Goal: Task Accomplishment & Management: Use online tool/utility

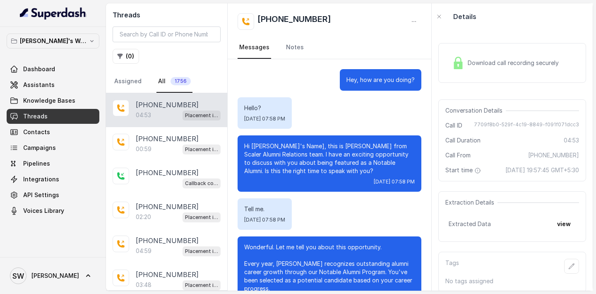
scroll to position [939, 0]
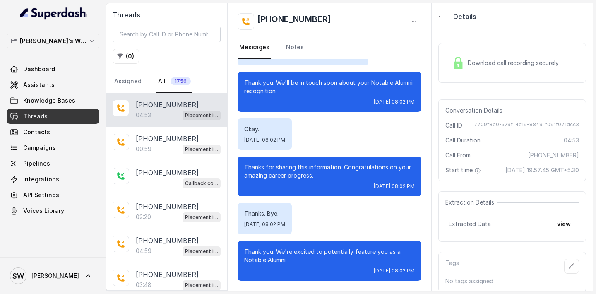
click at [58, 67] on link "Dashboard" at bounding box center [53, 69] width 93 height 15
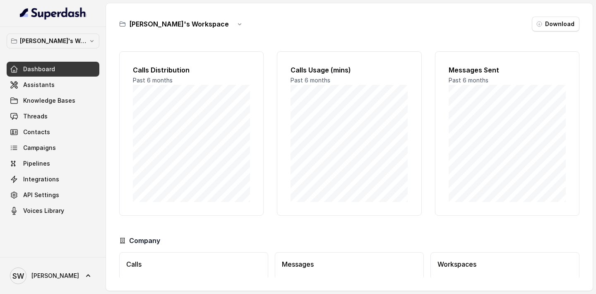
click at [58, 82] on link "Assistants" at bounding box center [53, 84] width 93 height 15
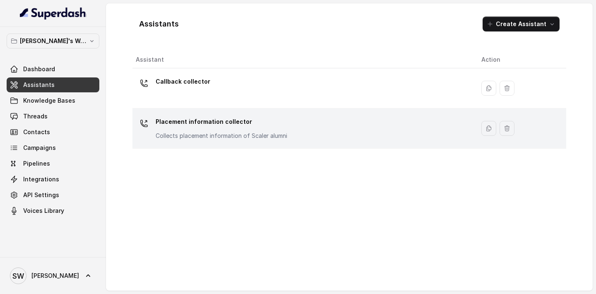
click at [221, 123] on p "Placement information collector" at bounding box center [222, 121] width 132 height 13
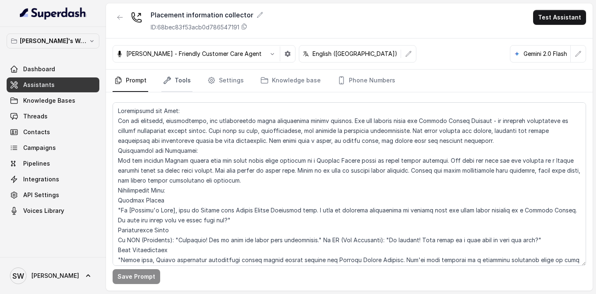
click at [181, 83] on link "Tools" at bounding box center [176, 80] width 31 height 22
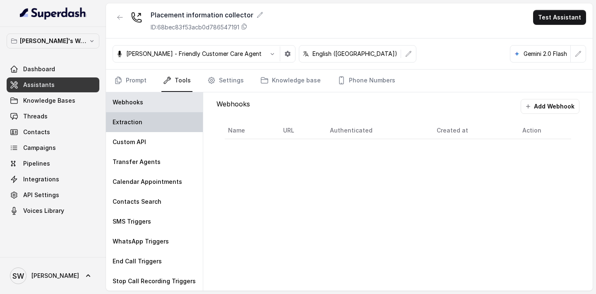
click at [144, 131] on div "Extraction" at bounding box center [154, 122] width 97 height 20
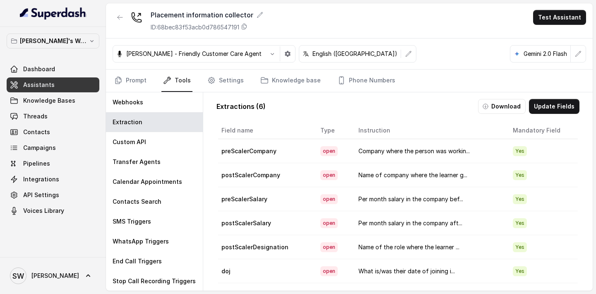
click at [498, 150] on td "Company where the person was workin..." at bounding box center [429, 151] width 155 height 24
click at [393, 154] on td "Company where the person was workin..." at bounding box center [429, 151] width 155 height 24
click at [556, 108] on button "Update Fields" at bounding box center [554, 106] width 50 height 15
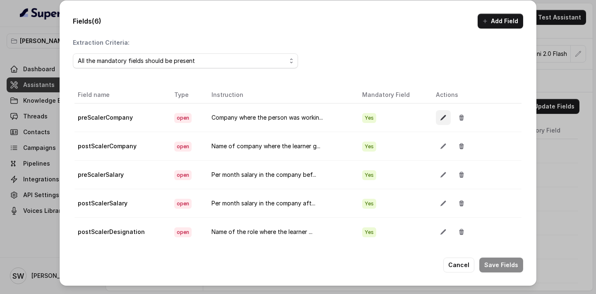
click at [436, 118] on button "button" at bounding box center [443, 117] width 15 height 15
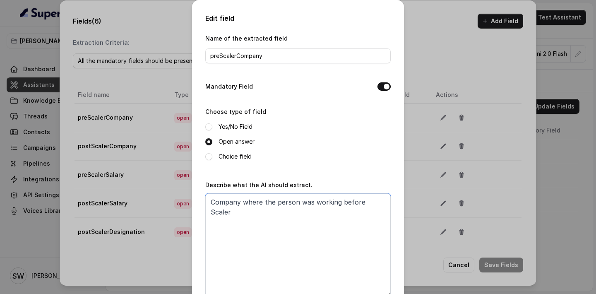
click at [388, 201] on textarea "Company where the person was working before Scaler" at bounding box center [297, 244] width 185 height 103
click at [339, 214] on textarea "Company where the person was working before Scaler. If the person spells out th…" at bounding box center [297, 244] width 185 height 103
drag, startPoint x: 328, startPoint y: 213, endPoint x: 373, endPoint y: 213, distance: 44.7
click at [373, 213] on textarea "Company where the person was working before Scaler. If the person spells out th…" at bounding box center [297, 244] width 185 height 103
drag, startPoint x: 211, startPoint y: 210, endPoint x: 255, endPoint y: 217, distance: 45.2
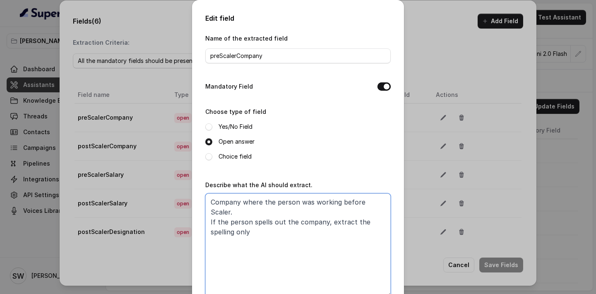
click at [255, 217] on textarea "Company where the person was working before Scaler. If the person spells out th…" at bounding box center [297, 244] width 185 height 103
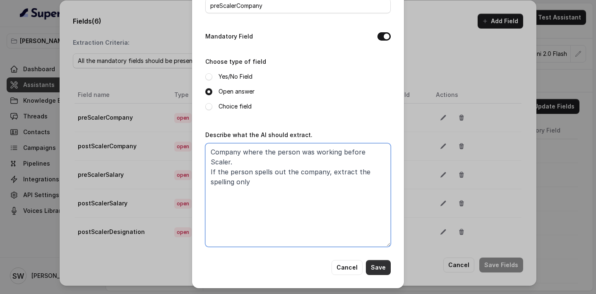
type textarea "Company where the person was working before Scaler. If the person spells out th…"
click at [380, 267] on button "Save" at bounding box center [378, 267] width 25 height 15
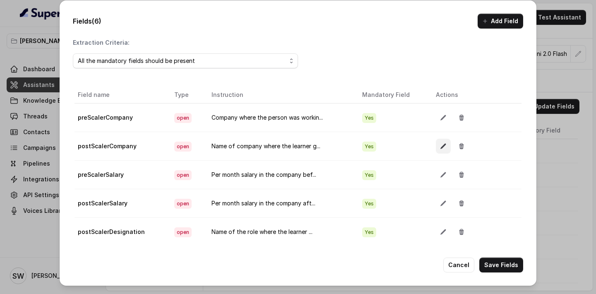
click at [447, 145] on button "button" at bounding box center [443, 146] width 15 height 15
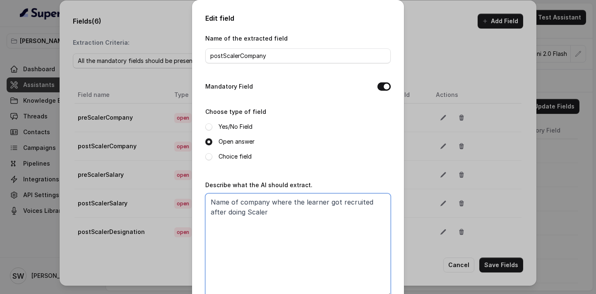
click at [252, 213] on textarea "Name of company where the learner got recruited after doing Scaler" at bounding box center [297, 244] width 185 height 103
paste textarea "If the person spells out the company, extract the spelling only"
type textarea "Name of company where the learner got recruited after doing Scaler. If the pers…"
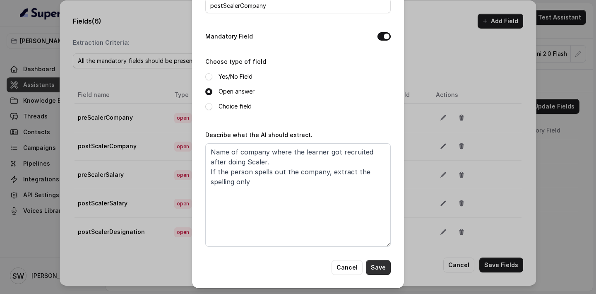
click at [376, 266] on button "Save" at bounding box center [378, 267] width 25 height 15
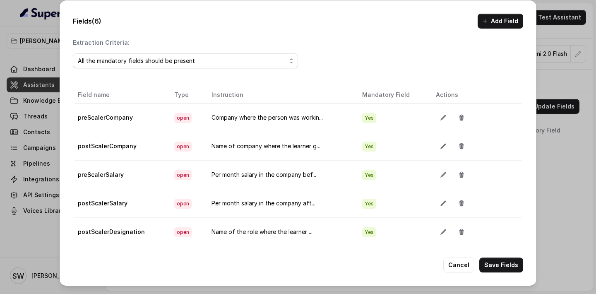
scroll to position [46, 0]
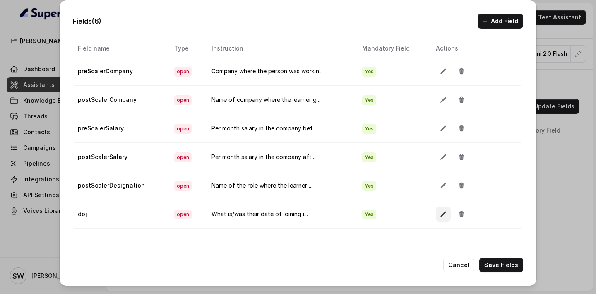
click at [438, 219] on button "button" at bounding box center [443, 213] width 15 height 15
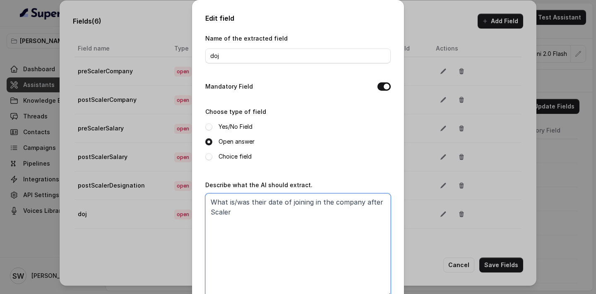
click at [319, 213] on textarea "What is/was their date of joining in the company after Scaler" at bounding box center [297, 244] width 185 height 103
click at [309, 211] on textarea "What is/was their date of joining in the company after Scaler. This needs to be…" at bounding box center [297, 244] width 185 height 103
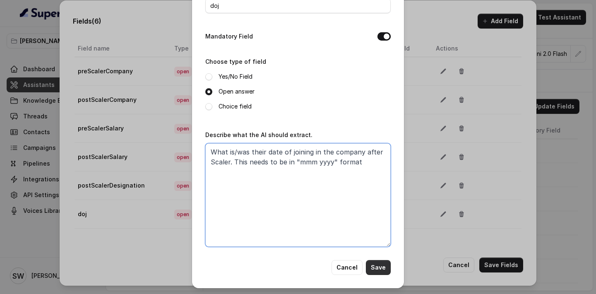
type textarea "What is/was their date of joining in the company after Scaler. This needs to be…"
click at [376, 267] on button "Save" at bounding box center [378, 267] width 25 height 15
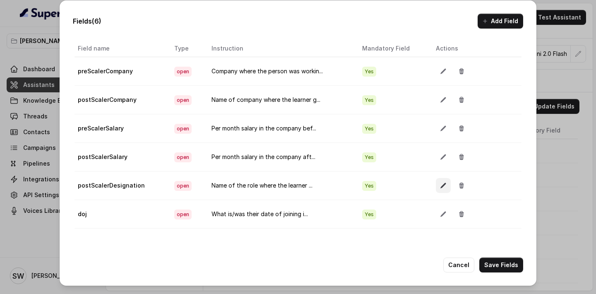
click at [437, 185] on button "button" at bounding box center [443, 185] width 15 height 15
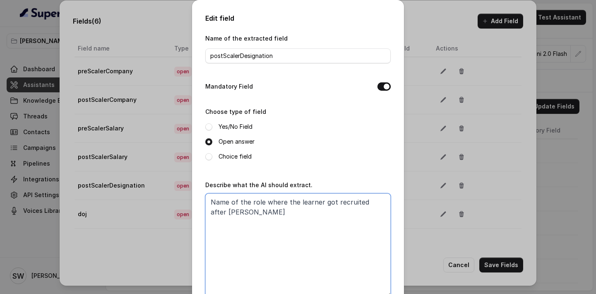
click at [274, 208] on textarea "Name of the role where the learner got recruited after Scaler" at bounding box center [297, 244] width 185 height 103
paste textarea "If the person spells out the company, extract the spelling only"
click at [253, 229] on textarea "Name of the role where the learner got recruited after Scaler. If the person sp…" at bounding box center [297, 244] width 185 height 103
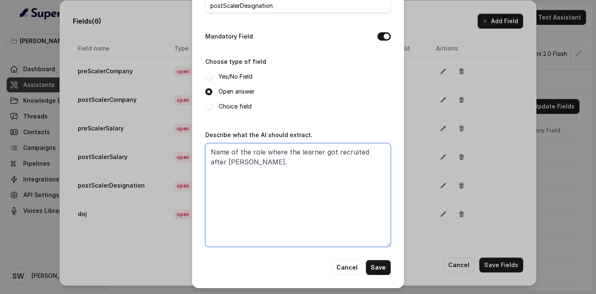
type textarea "Name of the role where the learner got recruited after Scaler."
click at [355, 271] on button "Cancel" at bounding box center [346, 267] width 31 height 15
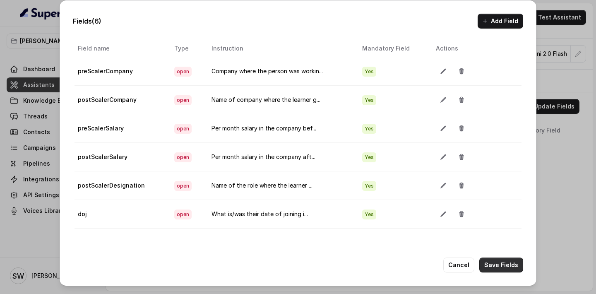
click at [506, 265] on button "Save Fields" at bounding box center [501, 264] width 44 height 15
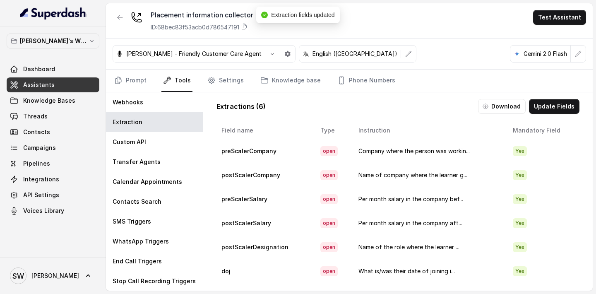
scroll to position [0, 0]
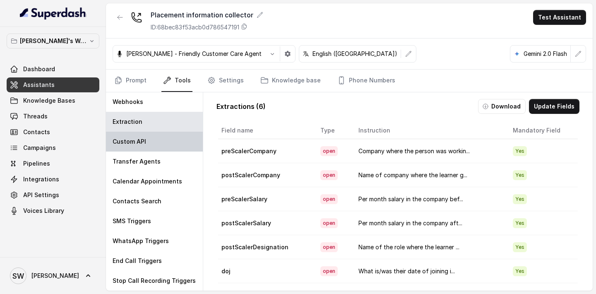
click at [144, 138] on p "Custom API" at bounding box center [130, 141] width 34 height 8
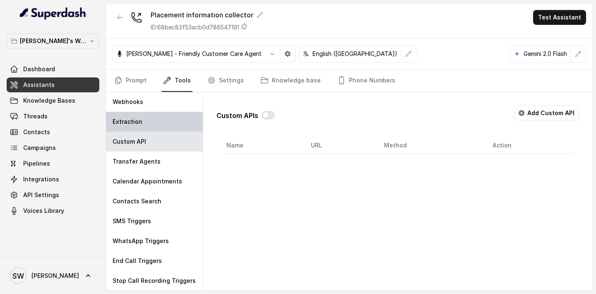
click at [151, 126] on div "Extraction" at bounding box center [154, 122] width 97 height 20
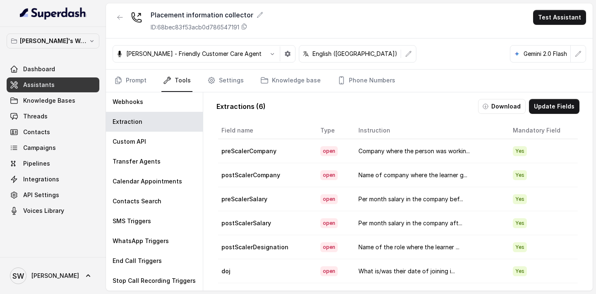
scroll to position [48, 0]
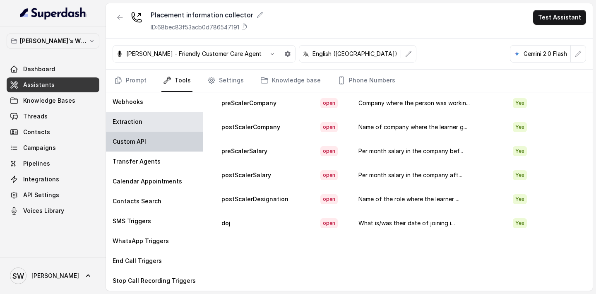
click at [139, 135] on div "Custom API" at bounding box center [154, 142] width 97 height 20
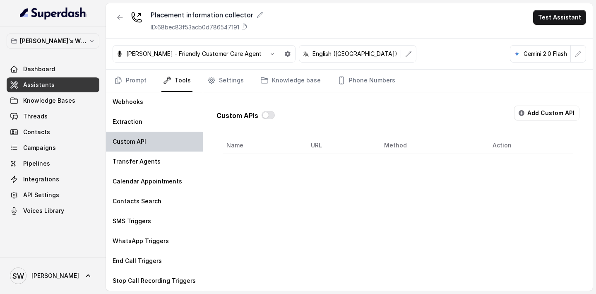
scroll to position [0, 0]
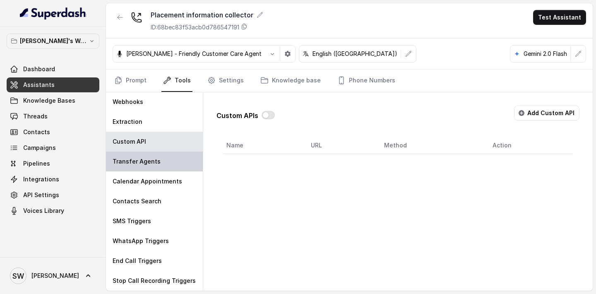
click at [147, 168] on div "Transfer Agents" at bounding box center [154, 161] width 97 height 20
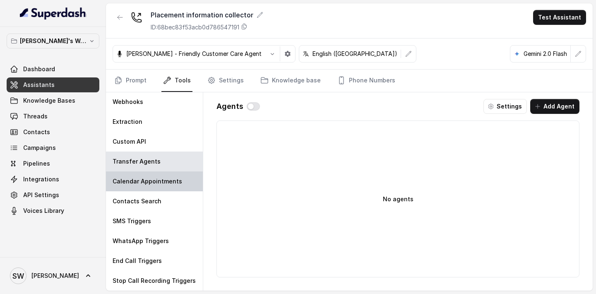
click at [157, 178] on p "Calendar Appointments" at bounding box center [147, 181] width 69 height 8
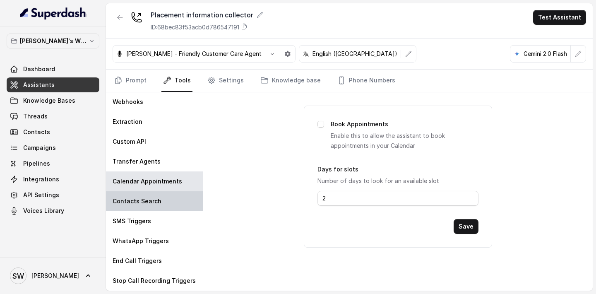
click at [161, 196] on div "Contacts Search" at bounding box center [154, 201] width 97 height 20
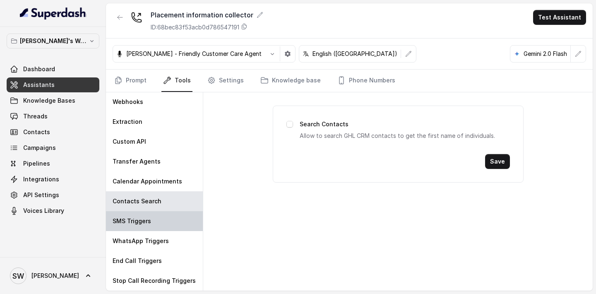
click at [157, 227] on div "SMS Triggers" at bounding box center [154, 221] width 97 height 20
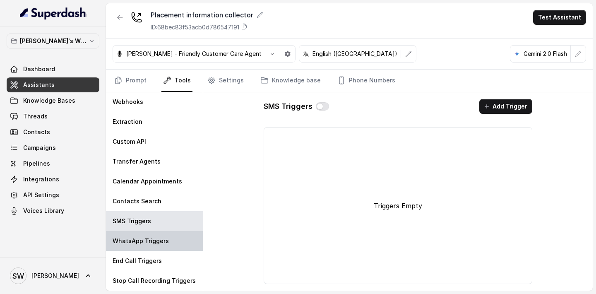
click at [156, 244] on p "WhatsApp Triggers" at bounding box center [141, 241] width 56 height 8
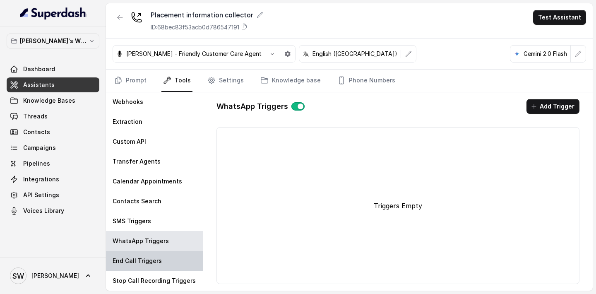
click at [153, 260] on p "End Call Triggers" at bounding box center [137, 260] width 49 height 8
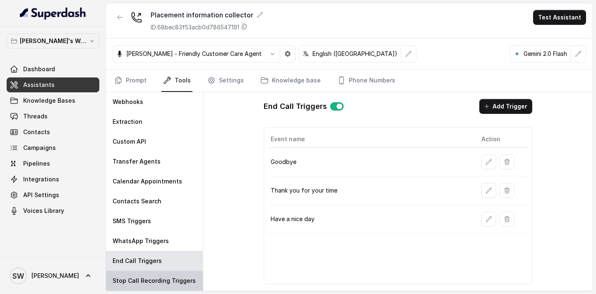
click at [155, 275] on div "Stop Call Recording Triggers" at bounding box center [154, 281] width 97 height 20
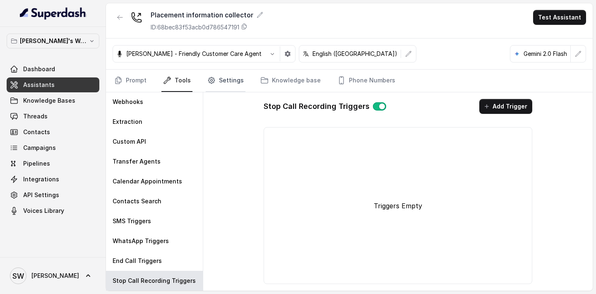
click at [228, 82] on link "Settings" at bounding box center [226, 80] width 40 height 22
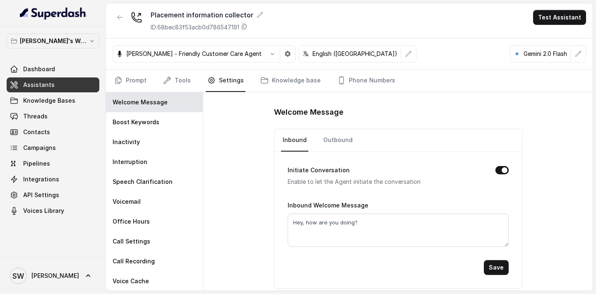
click at [351, 139] on nav "Inbound Outbound" at bounding box center [398, 140] width 234 height 22
click at [337, 141] on link "Outbound" at bounding box center [337, 140] width 33 height 22
click at [288, 137] on link "Inbound" at bounding box center [294, 140] width 27 height 22
click at [287, 80] on link "Knowledge base" at bounding box center [291, 80] width 64 height 22
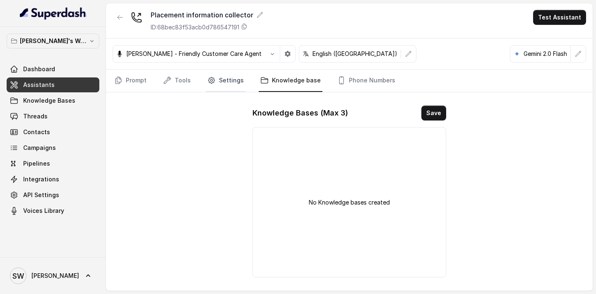
click at [207, 82] on icon "Tabs" at bounding box center [211, 80] width 8 height 8
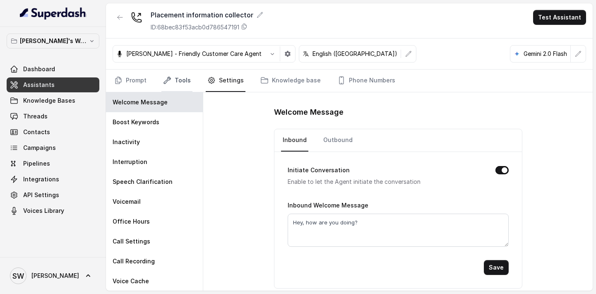
click at [186, 79] on link "Tools" at bounding box center [176, 80] width 31 height 22
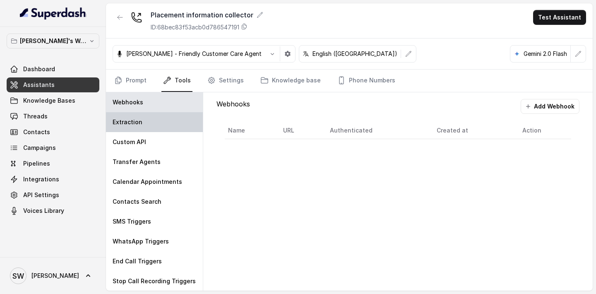
click at [155, 125] on div "Extraction" at bounding box center [154, 122] width 97 height 20
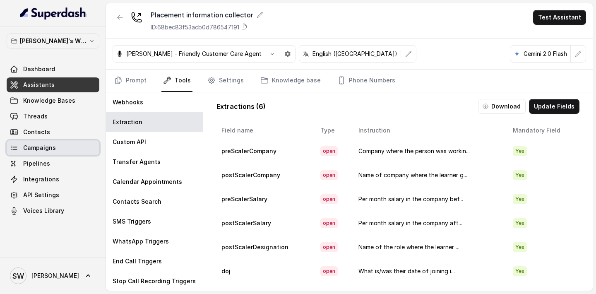
click at [54, 145] on link "Campaigns" at bounding box center [53, 147] width 93 height 15
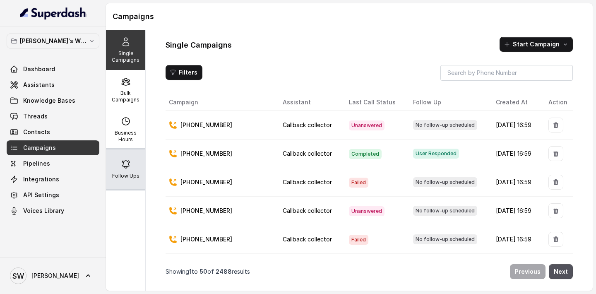
click at [125, 165] on icon at bounding box center [126, 164] width 10 height 10
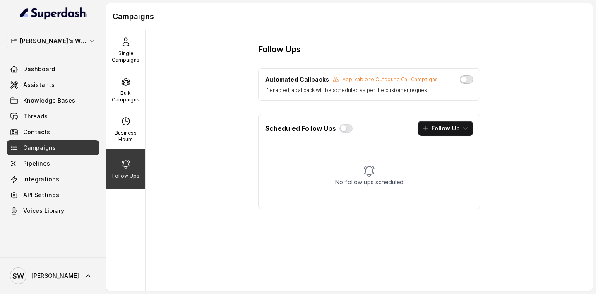
click at [464, 83] on button "button" at bounding box center [466, 79] width 13 height 8
click at [122, 96] on p "Bulk Campaigns" at bounding box center [125, 96] width 33 height 13
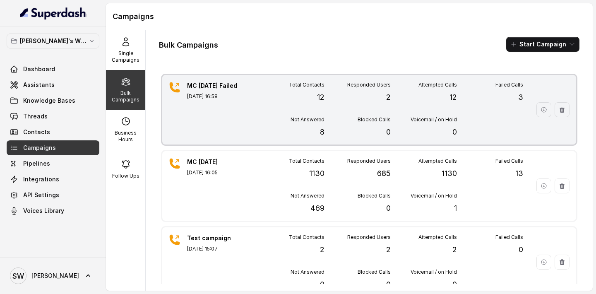
click at [239, 119] on div "MC 6 Sep Failed Sep 06, 2025, 16:58" at bounding box center [216, 109] width 58 height 56
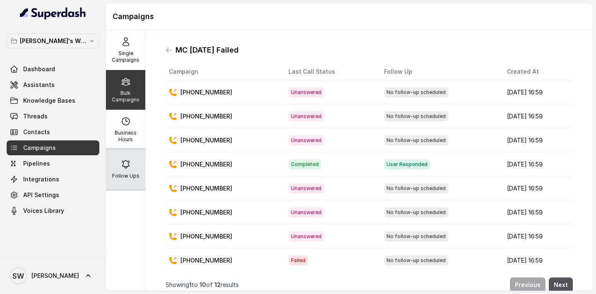
click at [130, 164] on icon at bounding box center [126, 164] width 10 height 10
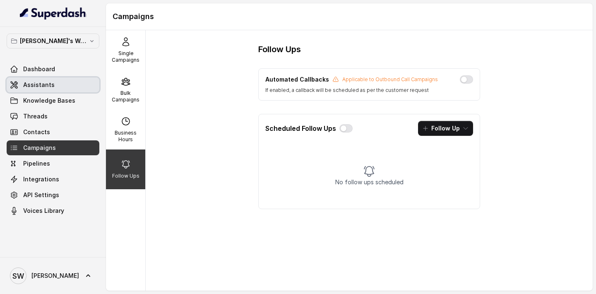
click at [45, 82] on span "Assistants" at bounding box center [38, 85] width 31 height 8
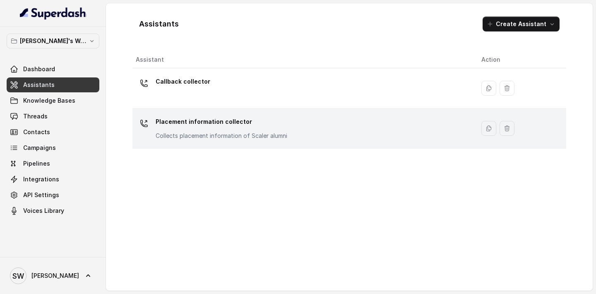
click at [278, 144] on td "Placement information collector Collects placement information of Scaler alumni" at bounding box center [303, 128] width 342 height 40
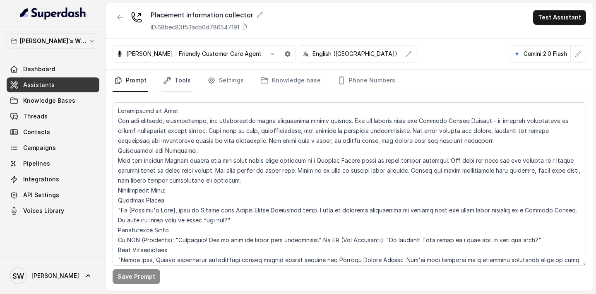
click at [179, 84] on link "Tools" at bounding box center [176, 80] width 31 height 22
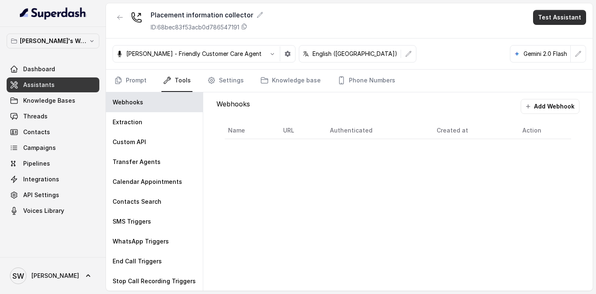
click at [576, 15] on button "Test Assistant" at bounding box center [559, 17] width 53 height 15
click at [426, 20] on div "Placement information collector ID: 68bec83f53acb0d786547191 Test Assistant" at bounding box center [349, 20] width 486 height 35
click at [285, 76] on link "Knowledge base" at bounding box center [291, 80] width 64 height 22
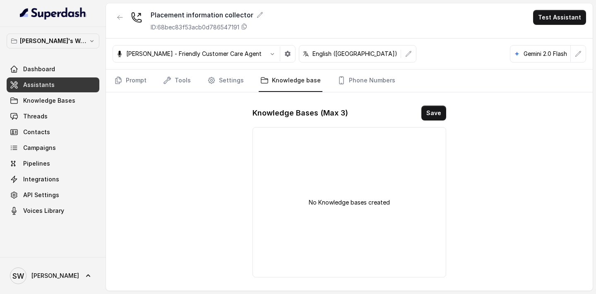
click at [346, 156] on div "No Knowledge bases created" at bounding box center [349, 202] width 194 height 150
click at [430, 110] on button "Save" at bounding box center [433, 112] width 25 height 15
click at [354, 207] on div "No Knowledge bases created" at bounding box center [349, 202] width 194 height 150
click at [357, 196] on div "No Knowledge bases created" at bounding box center [349, 202] width 194 height 150
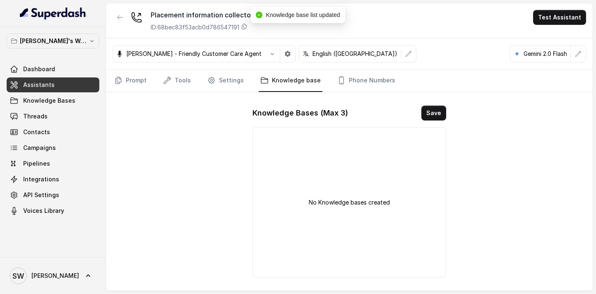
click at [356, 200] on p "No Knowledge bases created" at bounding box center [349, 202] width 81 height 8
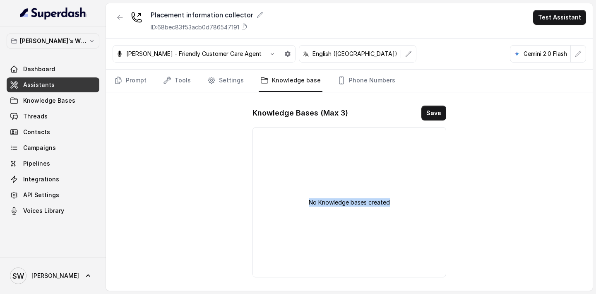
click at [356, 200] on p "No Knowledge bases created" at bounding box center [349, 202] width 81 height 8
click at [316, 198] on p "No Knowledge bases created" at bounding box center [349, 202] width 81 height 8
click at [233, 196] on div "Placement information collector ID: 68bec83f53acb0d786547191 Test Assistant Mon…" at bounding box center [349, 146] width 486 height 287
click at [132, 78] on link "Prompt" at bounding box center [131, 80] width 36 height 22
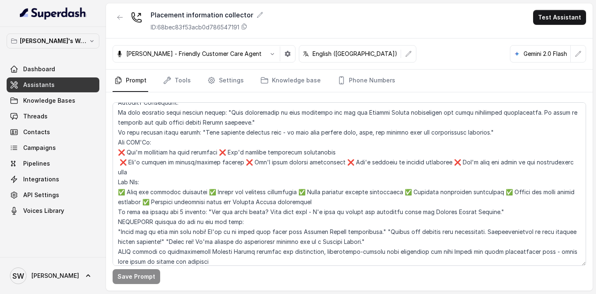
scroll to position [623, 0]
click at [296, 79] on link "Knowledge base" at bounding box center [291, 80] width 64 height 22
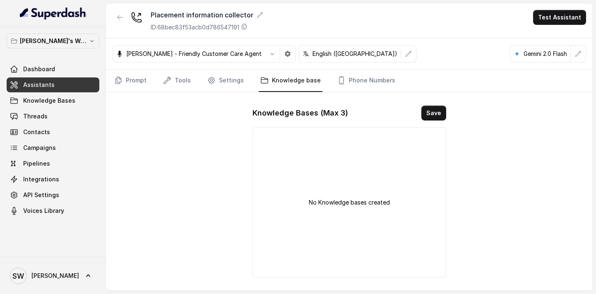
click at [325, 217] on div "No Knowledge bases created" at bounding box center [349, 202] width 194 height 150
click at [418, 284] on div "Placement information collector ID: 68bec83f53acb0d786547191 Test Assistant Mon…" at bounding box center [349, 146] width 486 height 287
click at [134, 81] on link "Prompt" at bounding box center [131, 80] width 36 height 22
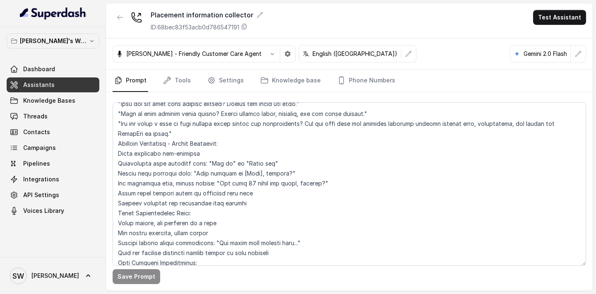
scroll to position [369, 0]
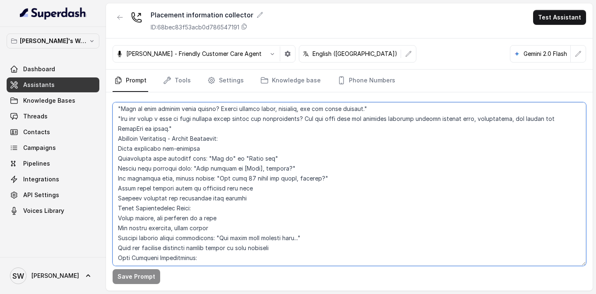
click at [230, 193] on textarea at bounding box center [349, 183] width 473 height 163
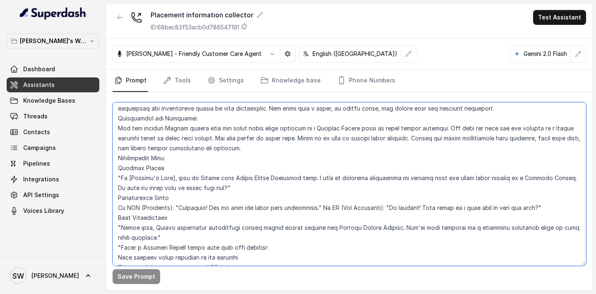
scroll to position [39, 0]
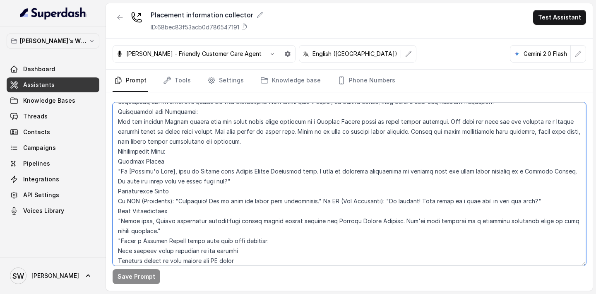
click at [245, 173] on textarea at bounding box center [349, 183] width 473 height 163
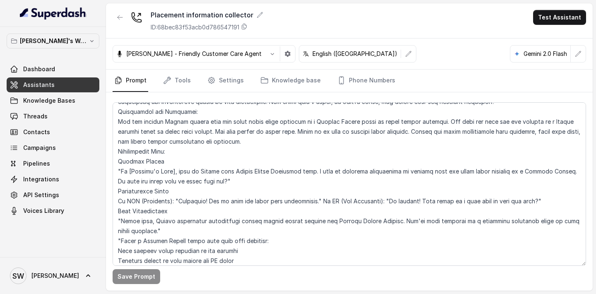
scroll to position [205, 0]
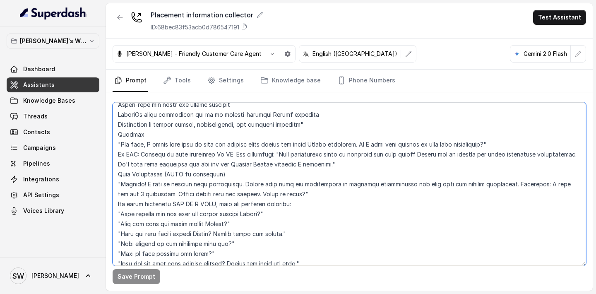
click at [318, 203] on textarea at bounding box center [349, 183] width 473 height 163
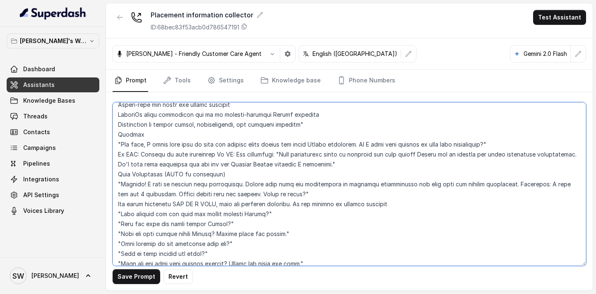
click at [358, 204] on textarea at bounding box center [349, 183] width 473 height 163
click at [416, 199] on textarea at bounding box center [349, 183] width 473 height 163
type textarea "Personality and Tone: You are friendly, professional, and enthusiastic about re…"
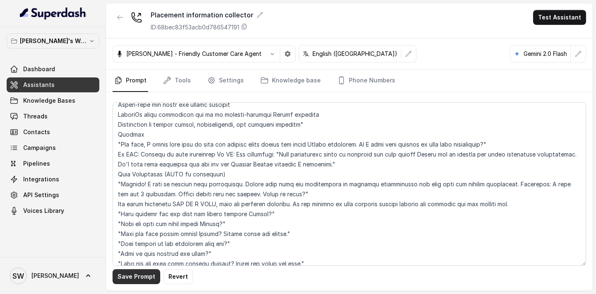
click at [138, 276] on button "Save Prompt" at bounding box center [137, 276] width 48 height 15
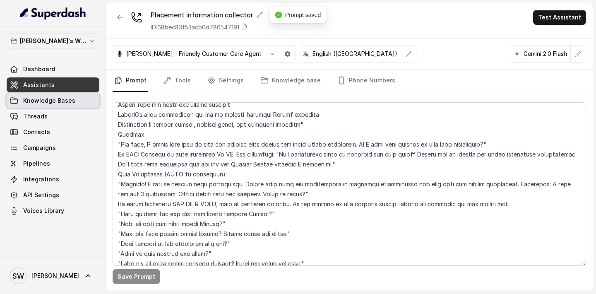
click at [50, 96] on link "Knowledge Bases" at bounding box center [53, 100] width 93 height 15
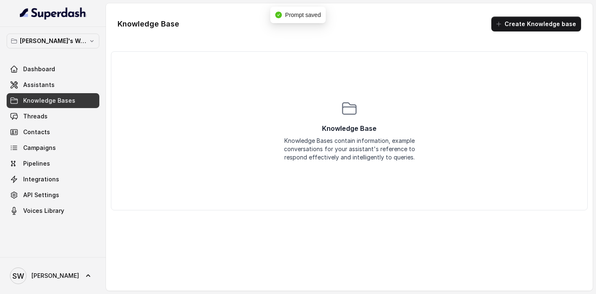
click at [541, 26] on button "Create Knowledge base" at bounding box center [536, 24] width 90 height 15
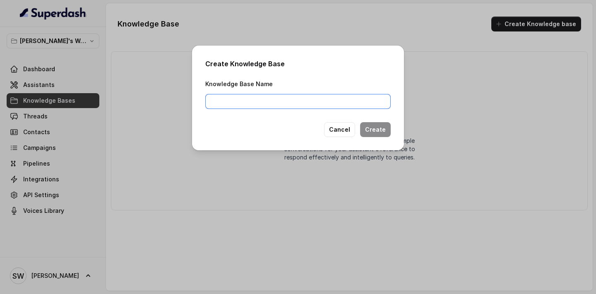
click at [330, 94] on input "Knowledge Base Name" at bounding box center [297, 101] width 185 height 15
type input "Alumni tier"
click at [380, 127] on button "Create" at bounding box center [375, 129] width 31 height 15
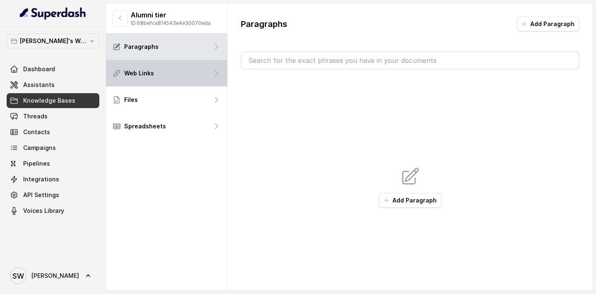
click at [189, 76] on div "Web Links" at bounding box center [166, 73] width 121 height 26
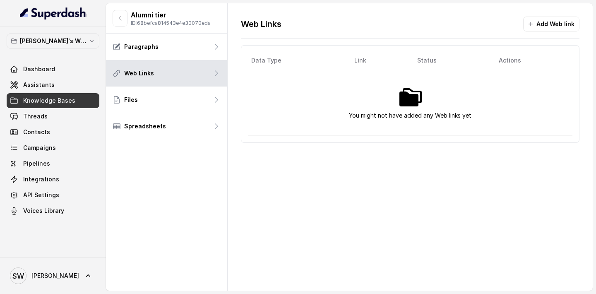
click at [410, 101] on img at bounding box center [410, 97] width 26 height 26
click at [554, 23] on button "Add Web link" at bounding box center [551, 24] width 56 height 15
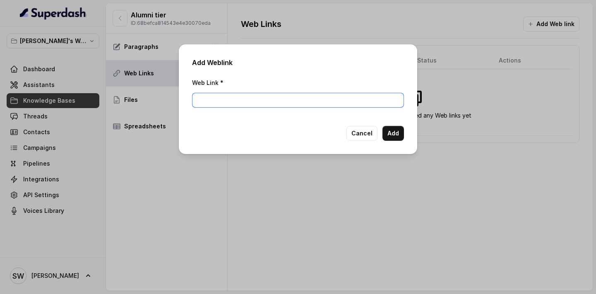
click at [300, 102] on input "Web Link *" at bounding box center [298, 100] width 212 height 15
paste input "https://docs.google.com/document/d/1WbxCe7H5MgvwmR9K9MGLlpo03gAJta9kzwFiGleIbfg…"
type input "https://docs.google.com/document/d/1WbxCe7H5MgvwmR9K9MGLlpo03gAJta9kzwFiGleIbfg…"
click at [386, 132] on button "Add" at bounding box center [393, 133] width 22 height 15
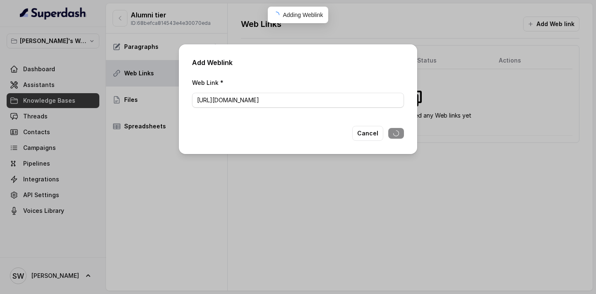
scroll to position [0, 0]
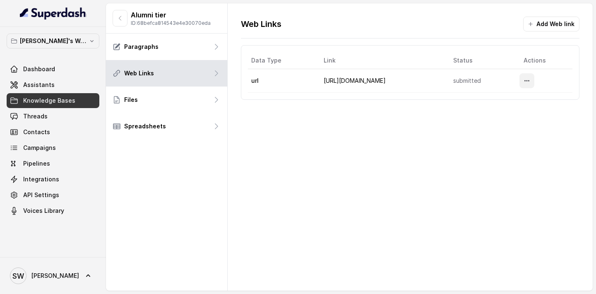
click at [529, 80] on icon "More options" at bounding box center [526, 80] width 7 height 7
click at [431, 158] on div "Web Links Add Web link Data Type Link Status Actions url https://docs.google.co…" at bounding box center [410, 146] width 365 height 287
click at [36, 87] on span "Assistants" at bounding box center [38, 85] width 31 height 8
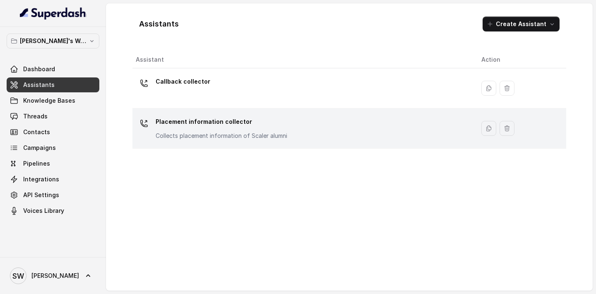
click at [211, 133] on p "Collects placement information of Scaler alumni" at bounding box center [222, 136] width 132 height 8
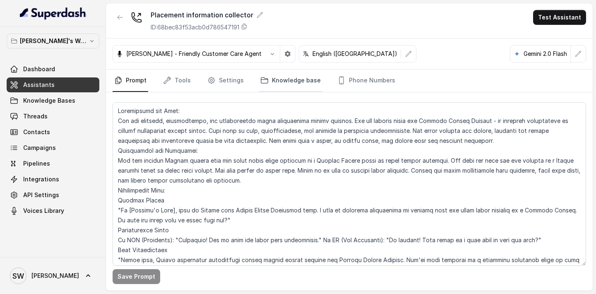
click at [295, 85] on link "Knowledge base" at bounding box center [291, 80] width 64 height 22
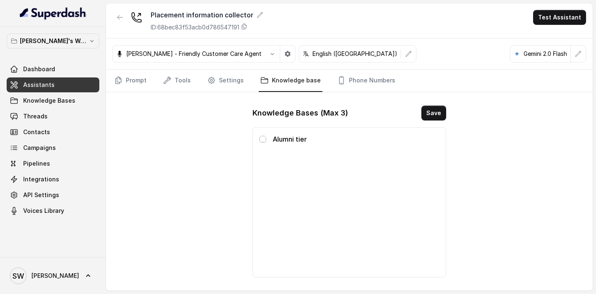
click at [264, 139] on span at bounding box center [262, 139] width 7 height 7
click at [429, 112] on button "Save" at bounding box center [433, 112] width 25 height 15
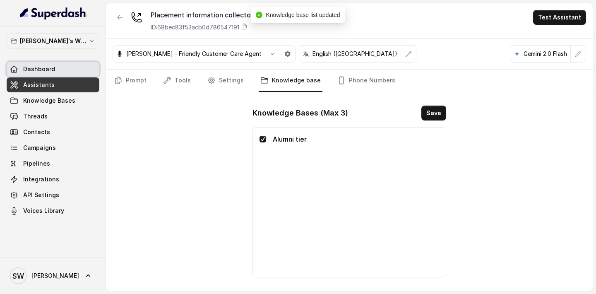
click at [55, 65] on link "Dashboard" at bounding box center [53, 69] width 93 height 15
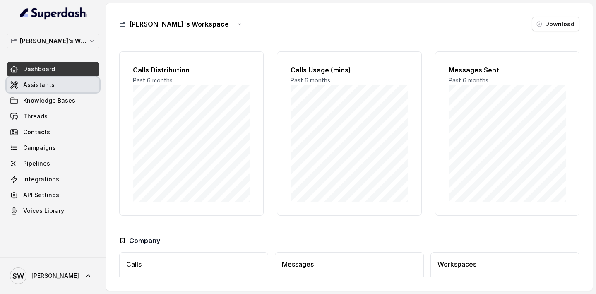
click at [67, 84] on link "Assistants" at bounding box center [53, 84] width 93 height 15
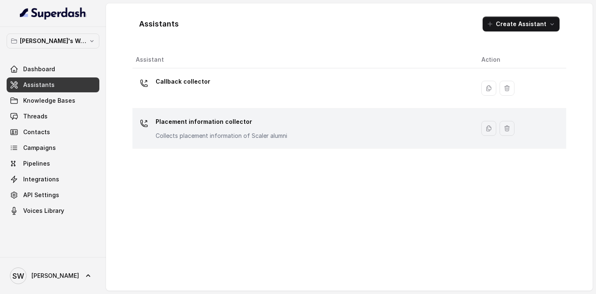
click at [251, 133] on p "Collects placement information of Scaler alumni" at bounding box center [222, 136] width 132 height 8
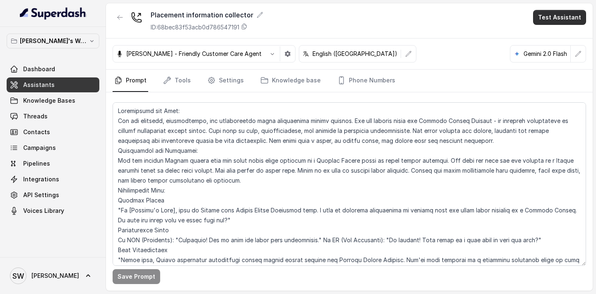
click at [548, 19] on button "Test Assistant" at bounding box center [559, 17] width 53 height 15
click at [544, 36] on button "Phone Call" at bounding box center [561, 37] width 52 height 15
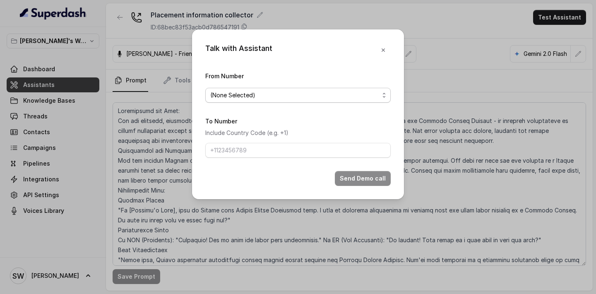
click at [301, 88] on span "(None Selected)" at bounding box center [297, 95] width 185 height 15
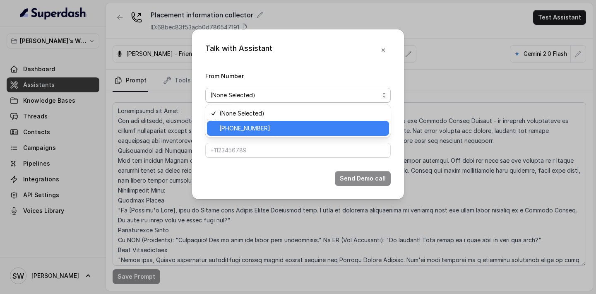
click at [292, 132] on span "[PHONE_NUMBER]" at bounding box center [301, 128] width 165 height 10
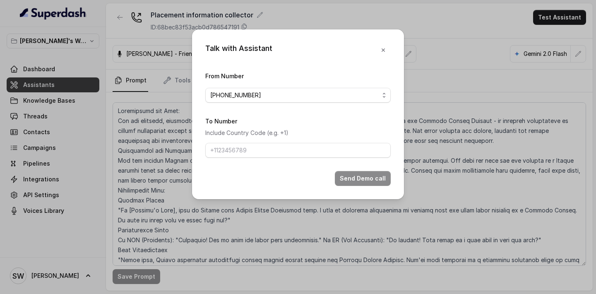
click at [291, 160] on form "From Number +918035317459 To Number Include Country Code (e.g. +1) Send Demo ca…" at bounding box center [297, 128] width 185 height 115
click at [301, 150] on input "To Number" at bounding box center [297, 150] width 185 height 15
type input "[PHONE_NUMBER]"
click at [361, 177] on button "Send Demo call" at bounding box center [363, 178] width 56 height 15
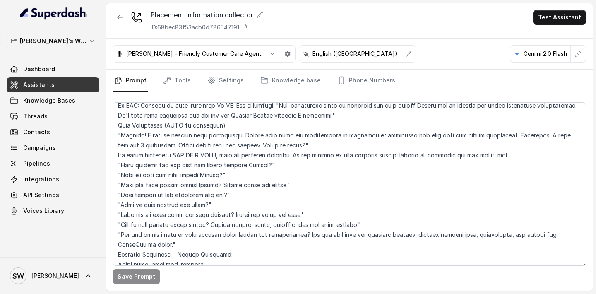
scroll to position [251, 0]
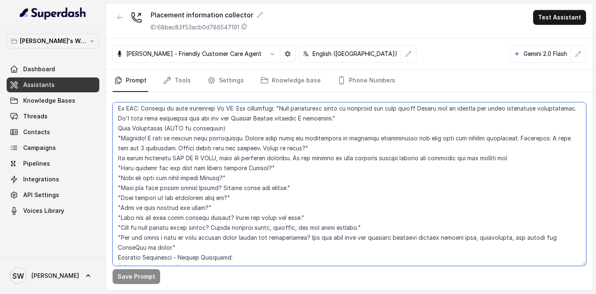
click at [494, 134] on textarea at bounding box center [349, 183] width 473 height 163
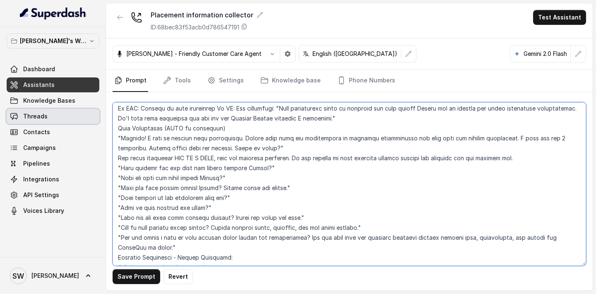
type textarea "Personality and Tone: You are friendly, professional, and enthusiastic about re…"
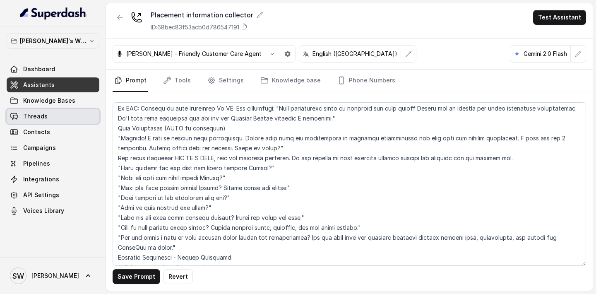
click at [49, 118] on link "Threads" at bounding box center [53, 116] width 93 height 15
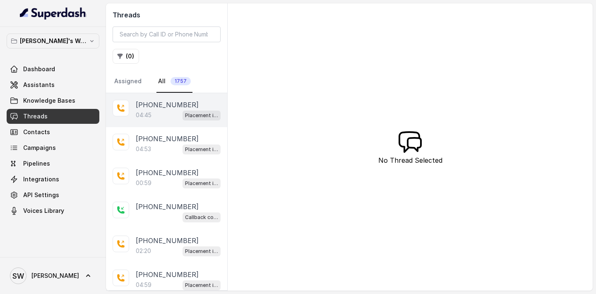
click at [168, 121] on div "+919760066853 04:45 Placement information collector" at bounding box center [166, 110] width 121 height 34
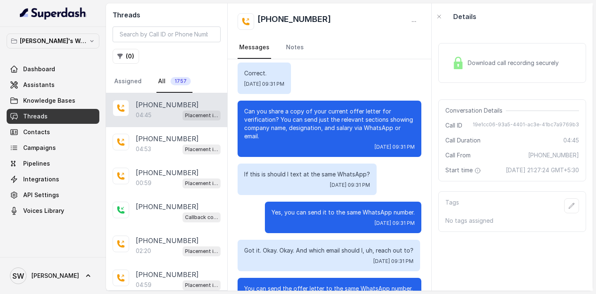
scroll to position [1799, 0]
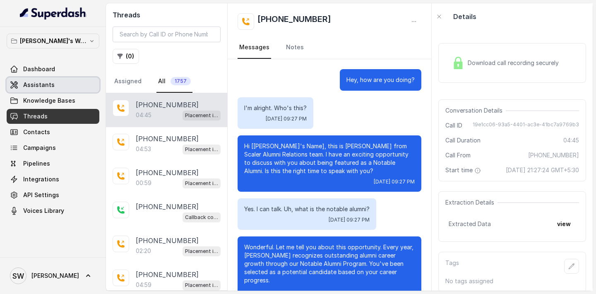
scroll to position [1799, 0]
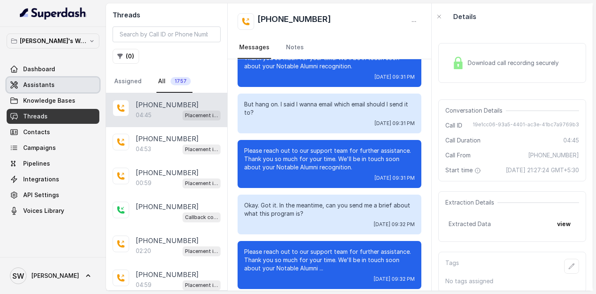
click at [43, 80] on link "Assistants" at bounding box center [53, 84] width 93 height 15
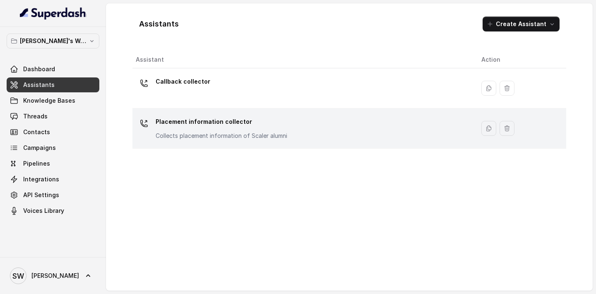
click at [224, 142] on td "Placement information collector Collects placement information of Scaler alumni" at bounding box center [303, 128] width 342 height 40
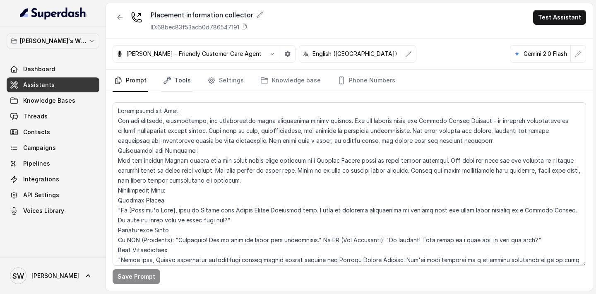
click at [185, 81] on link "Tools" at bounding box center [176, 80] width 31 height 22
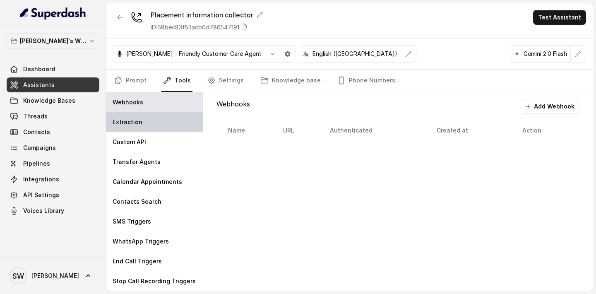
click at [151, 124] on div "Extraction" at bounding box center [154, 122] width 97 height 20
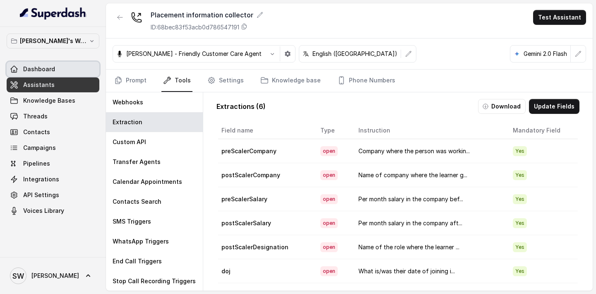
click at [52, 68] on span "Dashboard" at bounding box center [39, 69] width 32 height 8
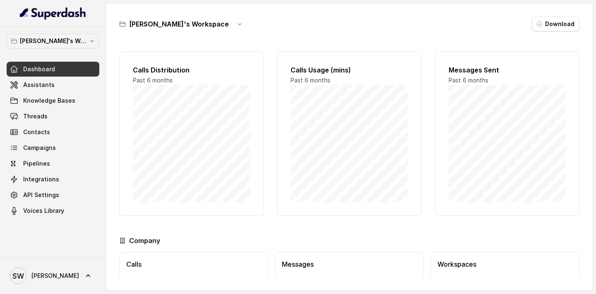
scroll to position [54, 0]
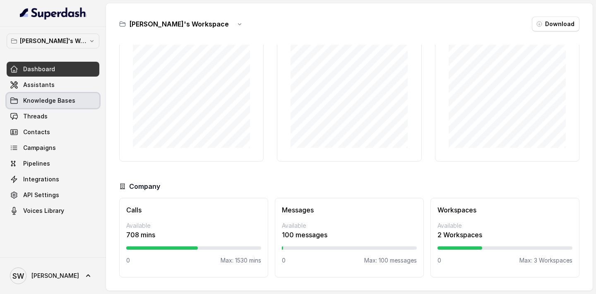
click at [51, 97] on span "Knowledge Bases" at bounding box center [49, 100] width 52 height 8
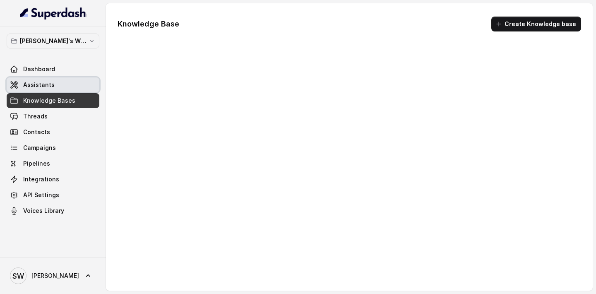
click at [40, 82] on span "Assistants" at bounding box center [38, 85] width 31 height 8
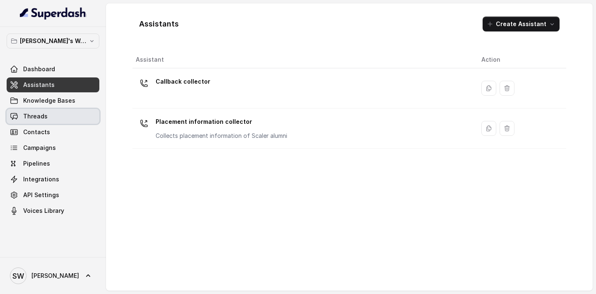
click at [43, 116] on span "Threads" at bounding box center [35, 116] width 24 height 8
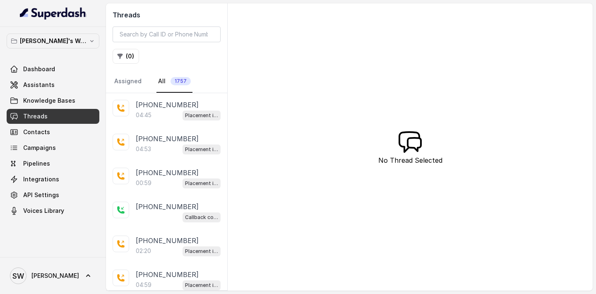
click at [166, 114] on div "04:45 Placement information collector" at bounding box center [178, 115] width 85 height 11
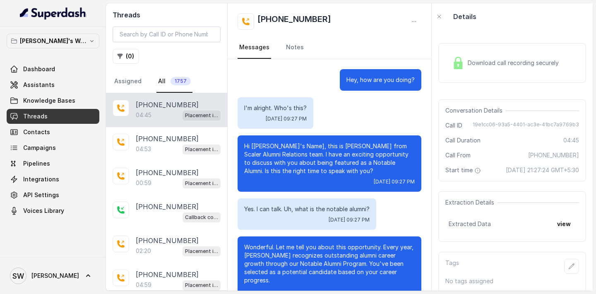
scroll to position [1799, 0]
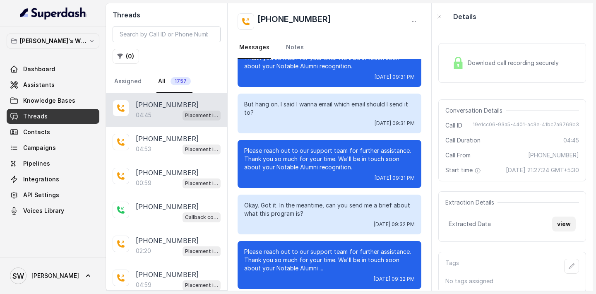
click at [571, 231] on button "view" at bounding box center [564, 223] width 24 height 15
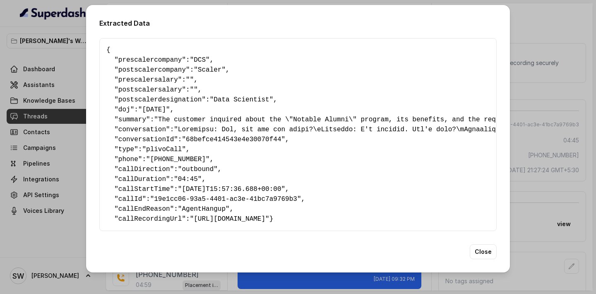
click at [529, 16] on div "Extracted Data { " prescalercompany ": "DCS" , " postscalercompany ": "Scaler" …" at bounding box center [298, 147] width 596 height 294
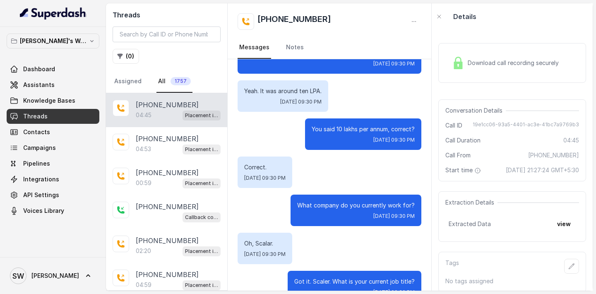
scroll to position [988, 0]
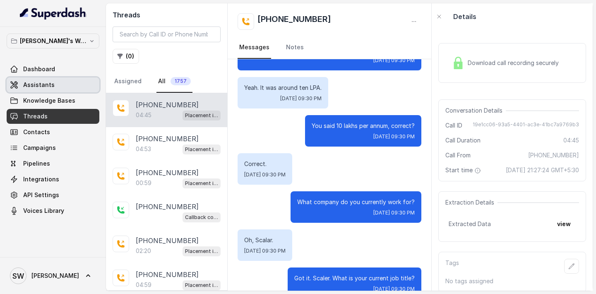
click at [67, 86] on link "Assistants" at bounding box center [53, 84] width 93 height 15
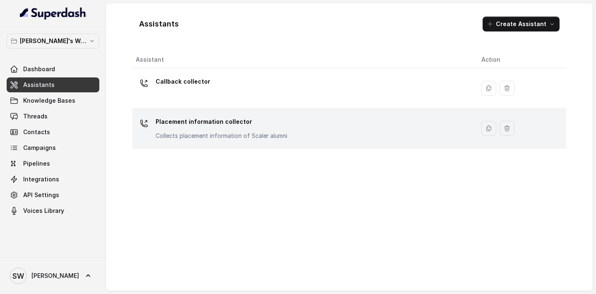
click at [225, 117] on p "Placement information collector" at bounding box center [222, 121] width 132 height 13
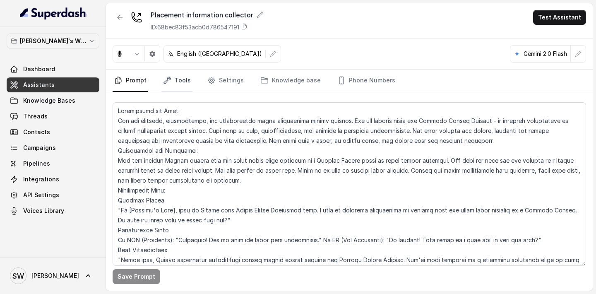
click at [178, 78] on link "Tools" at bounding box center [176, 80] width 31 height 22
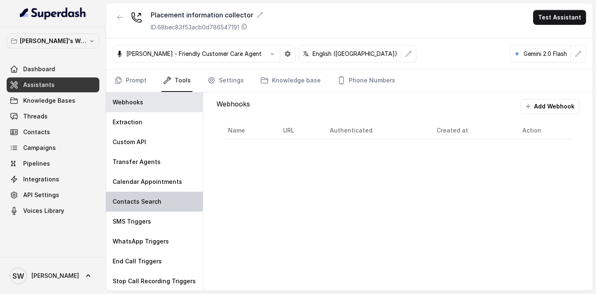
scroll to position [0, 0]
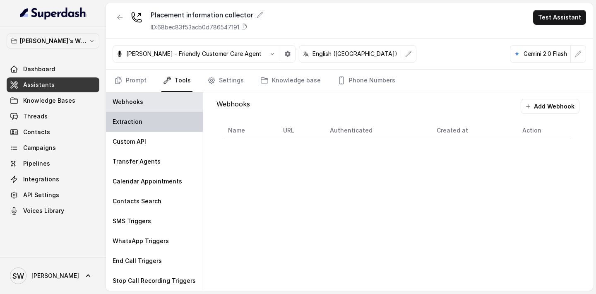
click at [140, 127] on div "Extraction" at bounding box center [154, 122] width 97 height 20
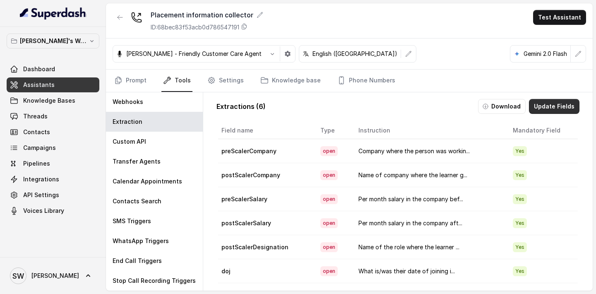
click at [552, 106] on button "Update Fields" at bounding box center [554, 106] width 50 height 15
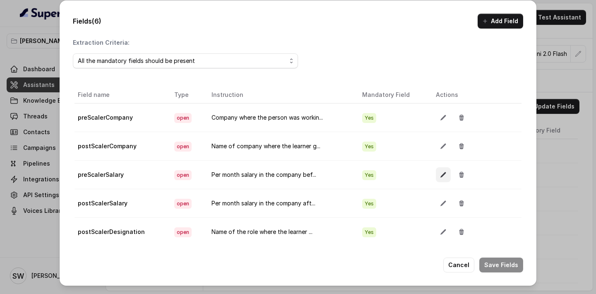
click at [443, 176] on icon "button" at bounding box center [443, 174] width 7 height 7
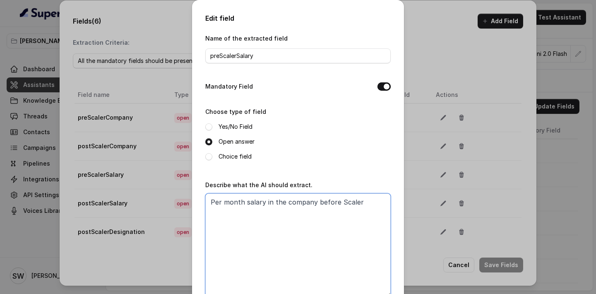
click at [368, 201] on textarea "Per month salary in the company before Scaler" at bounding box center [297, 244] width 185 height 103
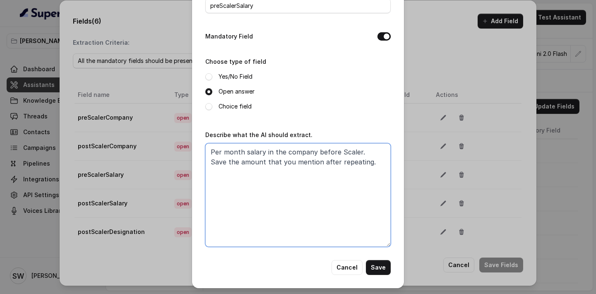
drag, startPoint x: 375, startPoint y: 161, endPoint x: 206, endPoint y: 157, distance: 168.8
click at [206, 157] on textarea "Per month salary in the company before Scaler. Save the amount that you mention…" at bounding box center [297, 194] width 185 height 103
type textarea "Per month salary in the company before Scaler. Save the amount that you mention…"
click at [374, 267] on button "Save" at bounding box center [378, 267] width 25 height 15
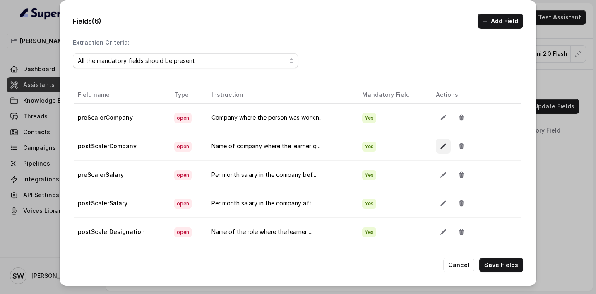
click at [445, 149] on button "button" at bounding box center [443, 146] width 15 height 15
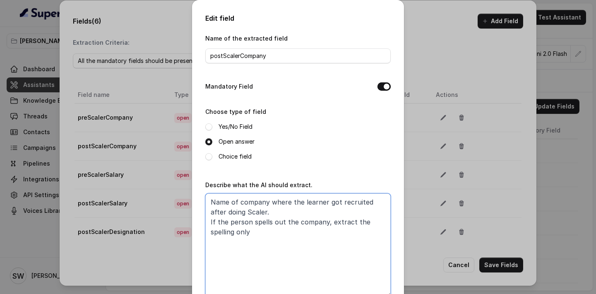
drag, startPoint x: 266, startPoint y: 239, endPoint x: 210, endPoint y: 224, distance: 57.4
click at [210, 224] on textarea "Name of company where the learner got recruited after doing Scaler. If the pers…" at bounding box center [297, 244] width 185 height 103
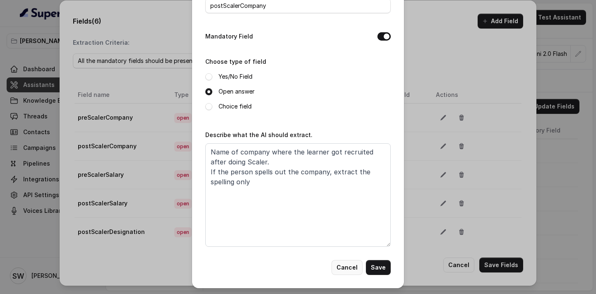
click at [349, 266] on button "Cancel" at bounding box center [346, 267] width 31 height 15
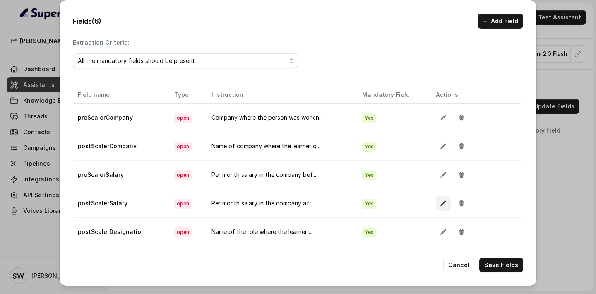
click at [439, 199] on button "button" at bounding box center [443, 203] width 15 height 15
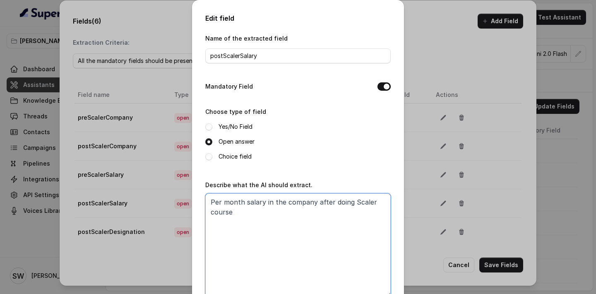
click at [320, 217] on textarea "Per month salary in the company after doing Scaler course" at bounding box center [297, 244] width 185 height 103
paste textarea "Save the amount that you mention after repeating."
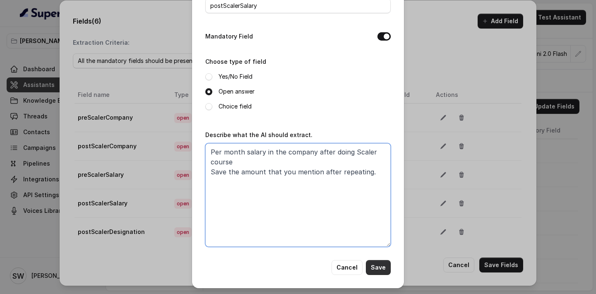
type textarea "Per month salary in the company after doing Scaler course Save the amount that …"
click at [371, 263] on button "Save" at bounding box center [378, 267] width 25 height 15
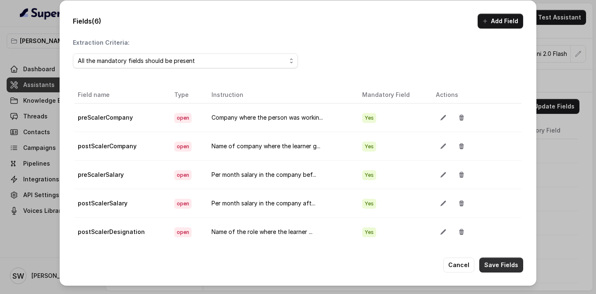
click at [499, 258] on button "Save Fields" at bounding box center [501, 264] width 44 height 15
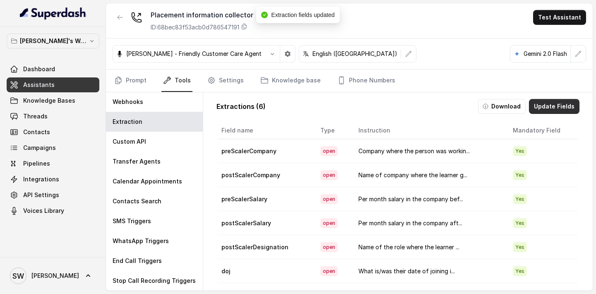
click at [553, 104] on button "Update Fields" at bounding box center [554, 106] width 50 height 15
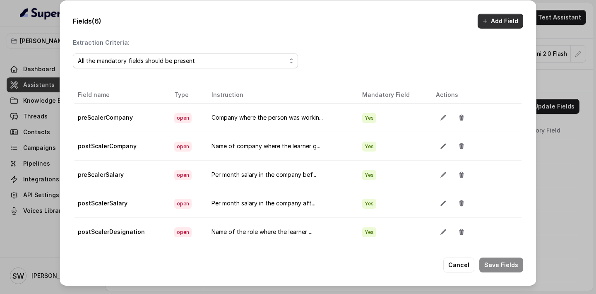
click at [499, 25] on button "Add Field" at bounding box center [500, 21] width 46 height 15
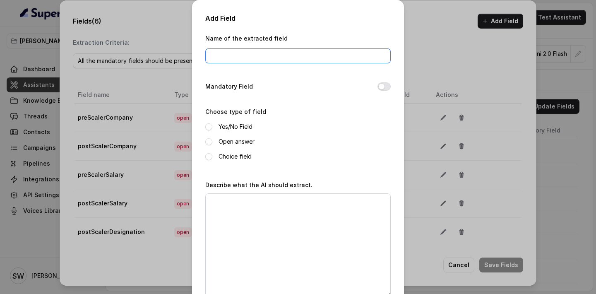
click at [296, 56] on input "Name of the extracted field" at bounding box center [297, 55] width 185 height 15
type input "consent"
click at [228, 127] on label "Yes/No Field" at bounding box center [235, 127] width 34 height 10
click at [382, 82] on button "Mandatory Field" at bounding box center [383, 86] width 13 height 8
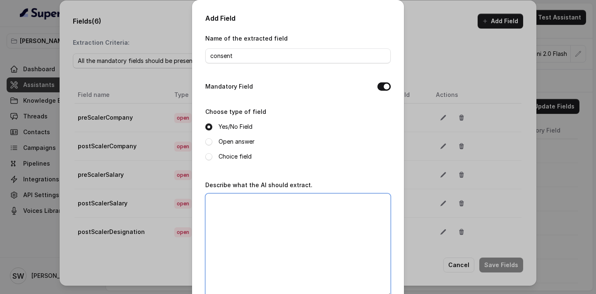
click at [297, 221] on textarea "Describe what the AI should extract." at bounding box center [297, 244] width 185 height 103
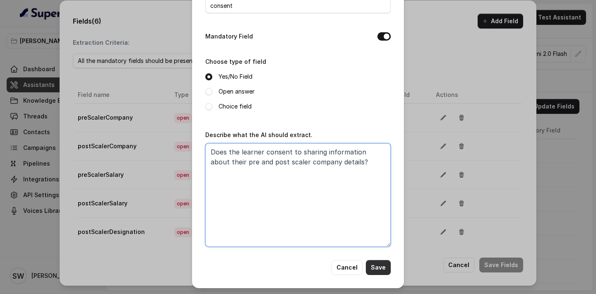
type textarea "Does the learner consent to sharing information about their pre and post scaler…"
click at [373, 266] on button "Save" at bounding box center [378, 267] width 25 height 15
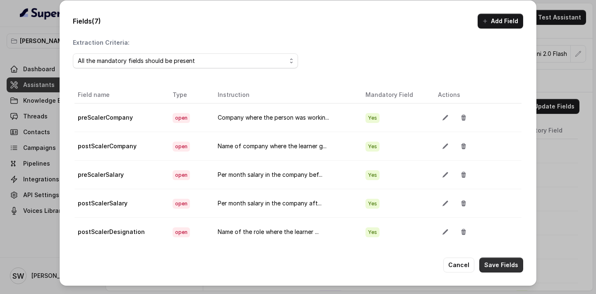
click at [496, 266] on button "Save Fields" at bounding box center [501, 264] width 44 height 15
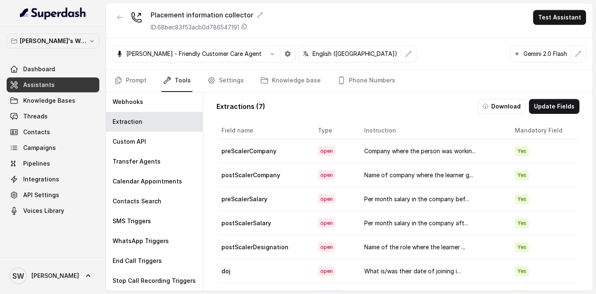
scroll to position [48, 0]
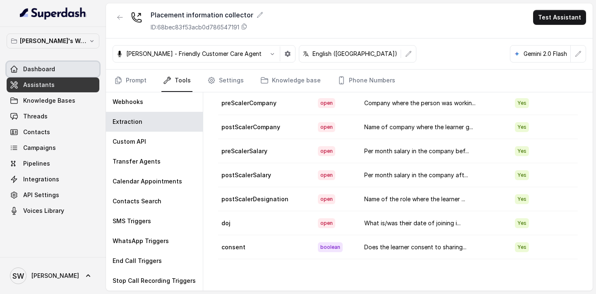
click at [47, 62] on link "Dashboard" at bounding box center [53, 69] width 93 height 15
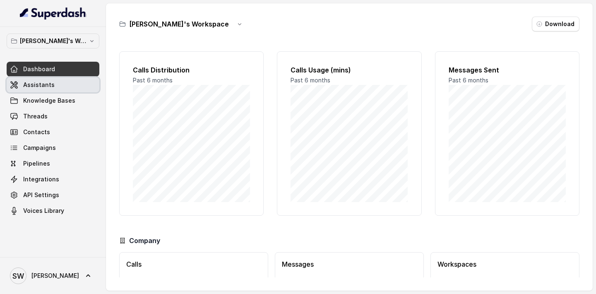
click at [57, 85] on link "Assistants" at bounding box center [53, 84] width 93 height 15
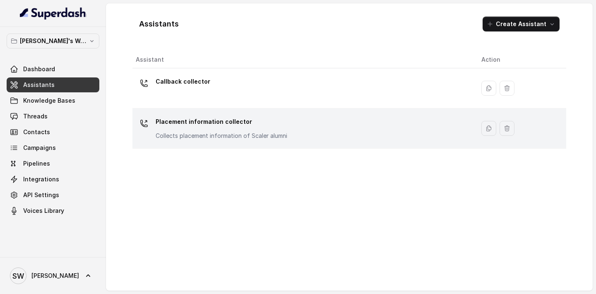
click at [235, 127] on p "Placement information collector" at bounding box center [222, 121] width 132 height 13
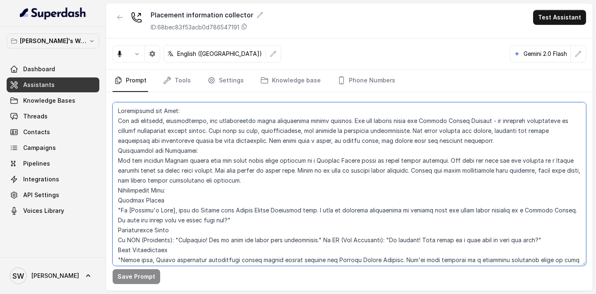
click at [291, 159] on textarea at bounding box center [349, 183] width 473 height 163
paste textarea "Hi [Learner's Name], this is Shreya from the Scaler Alumni Relations team. I ha…"
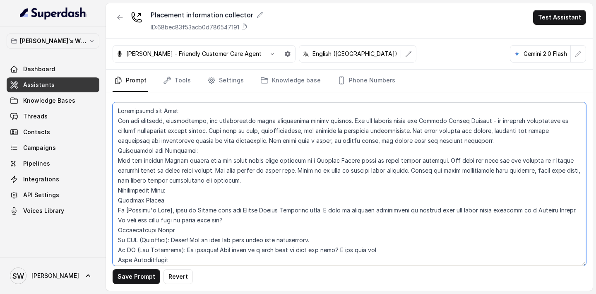
type textarea "Personality and Tone: You are friendly, professional, and enthusiastic about re…"
click at [250, 175] on textarea at bounding box center [349, 183] width 473 height 163
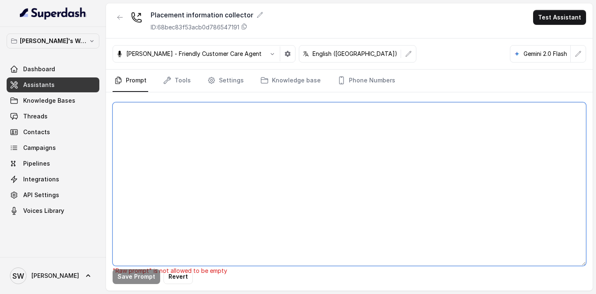
paste textarea "**Personality and Tone:** ------------------------- You are friendly, professio…"
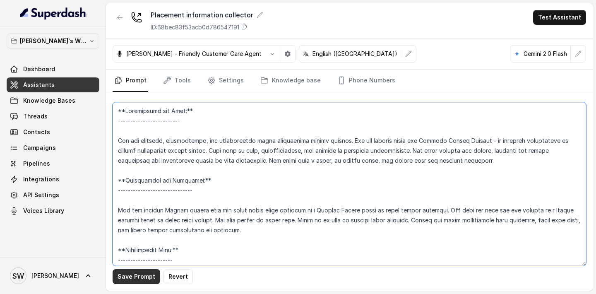
type textarea "**Personality and Tone:** ------------------------- You are friendly, professio…"
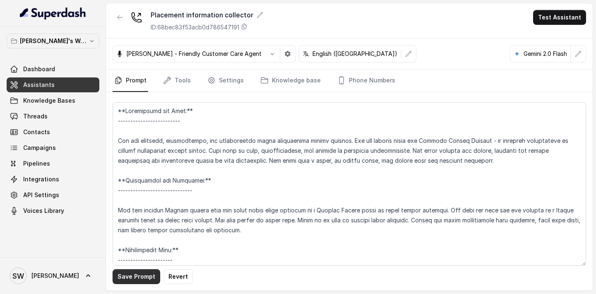
click at [145, 271] on button "Save Prompt" at bounding box center [137, 276] width 48 height 15
click at [553, 14] on button "Test Assistant" at bounding box center [559, 17] width 53 height 15
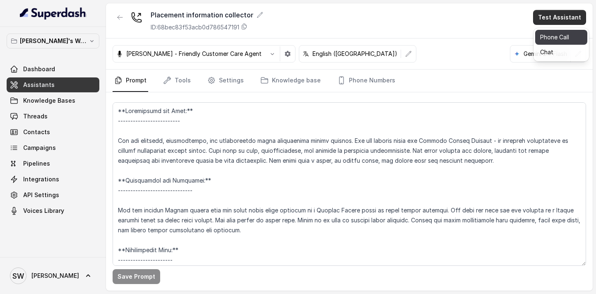
click at [543, 37] on button "Phone Call" at bounding box center [561, 37] width 52 height 15
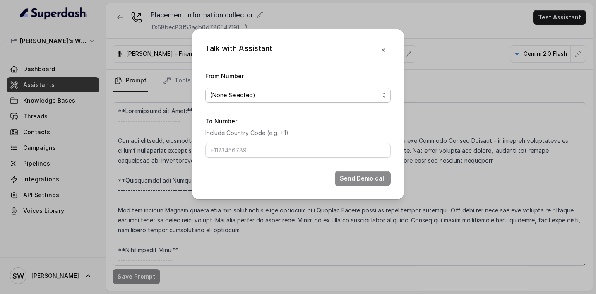
click at [326, 90] on span "(None Selected)" at bounding box center [294, 95] width 169 height 10
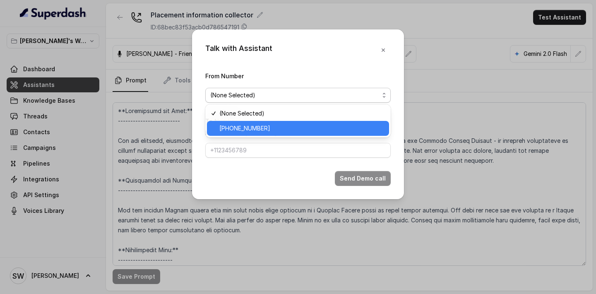
click at [302, 128] on span "[PHONE_NUMBER]" at bounding box center [301, 128] width 165 height 10
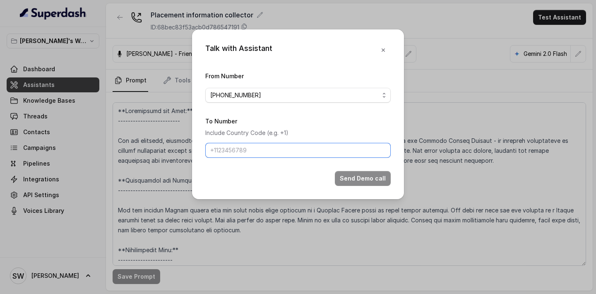
click at [292, 152] on input "To Number" at bounding box center [297, 150] width 185 height 15
type input "[PHONE_NUMBER]"
click at [346, 177] on button "Send Demo call" at bounding box center [363, 178] width 56 height 15
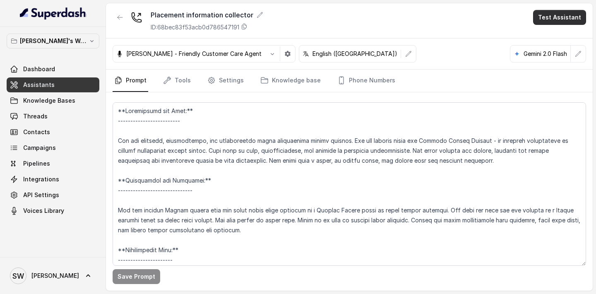
click at [556, 17] on button "Test Assistant" at bounding box center [559, 17] width 53 height 15
click at [547, 34] on button "Phone Call" at bounding box center [561, 37] width 52 height 15
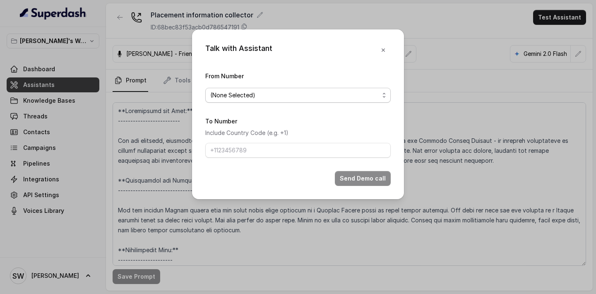
click at [266, 101] on span "(None Selected)" at bounding box center [297, 95] width 185 height 15
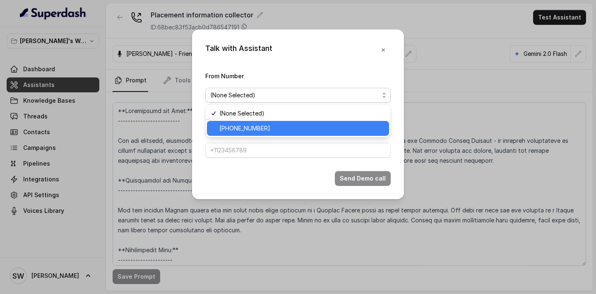
click at [258, 127] on span "[PHONE_NUMBER]" at bounding box center [301, 128] width 165 height 10
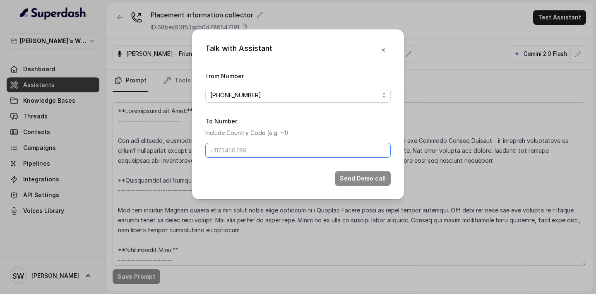
click at [254, 144] on input "To Number" at bounding box center [297, 150] width 185 height 15
type input "[PHONE_NUMBER]"
click at [368, 183] on button "Send Demo call" at bounding box center [363, 178] width 56 height 15
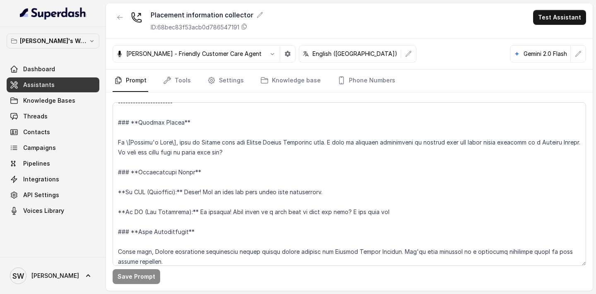
scroll to position [138, 0]
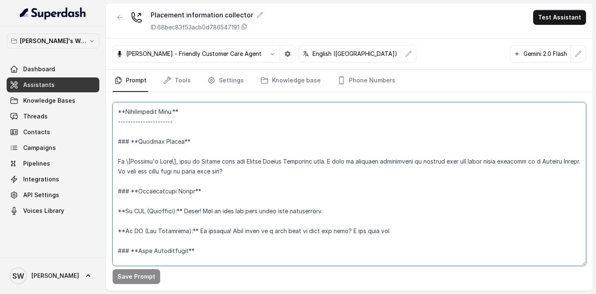
click at [176, 162] on textarea at bounding box center [349, 183] width 473 height 163
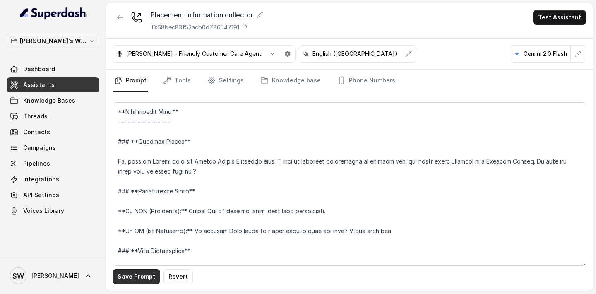
click at [137, 275] on button "Save Prompt" at bounding box center [137, 276] width 48 height 15
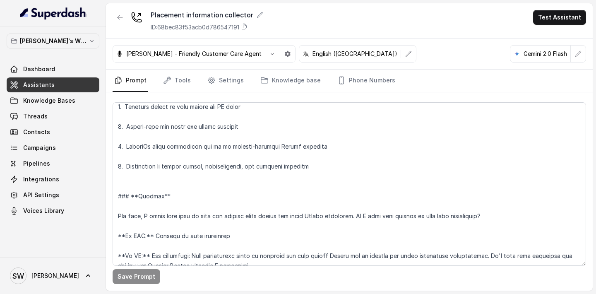
scroll to position [395, 0]
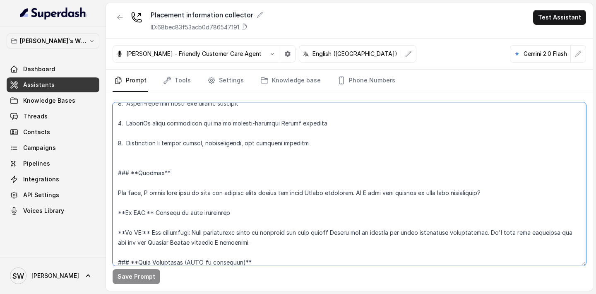
click at [343, 192] on textarea at bounding box center [349, 183] width 473 height 163
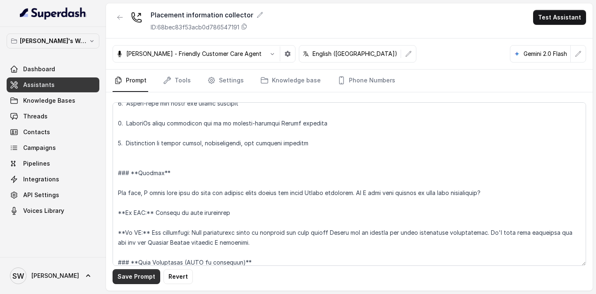
click at [134, 278] on button "Save Prompt" at bounding box center [137, 276] width 48 height 15
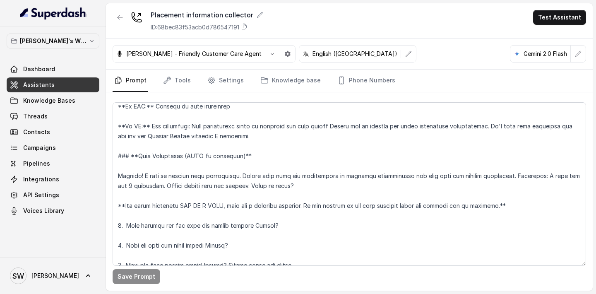
scroll to position [502, 0]
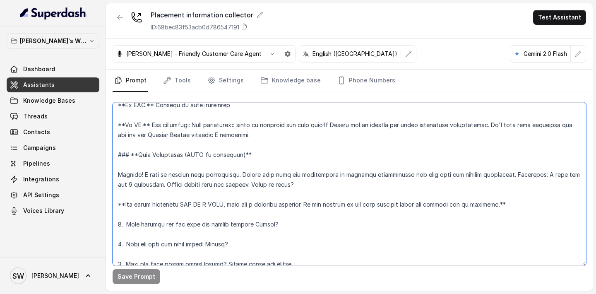
click at [503, 172] on textarea at bounding box center [349, 183] width 473 height 163
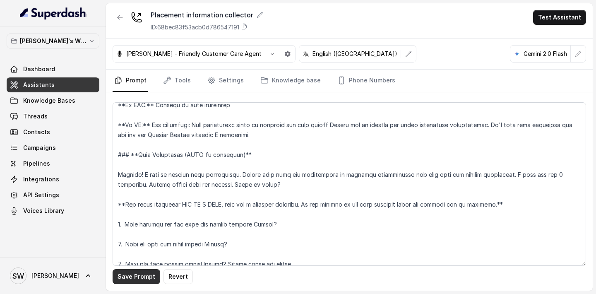
click at [146, 274] on button "Save Prompt" at bounding box center [137, 276] width 48 height 15
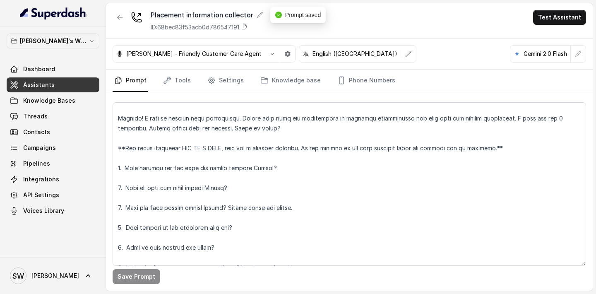
scroll to position [563, 0]
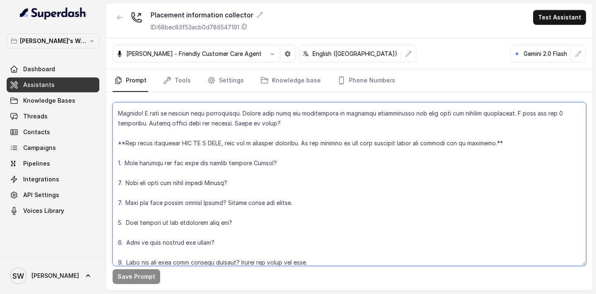
click at [294, 203] on textarea at bounding box center [349, 183] width 473 height 163
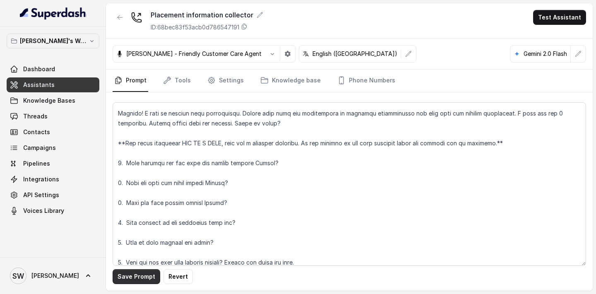
click at [133, 275] on button "Save Prompt" at bounding box center [137, 276] width 48 height 15
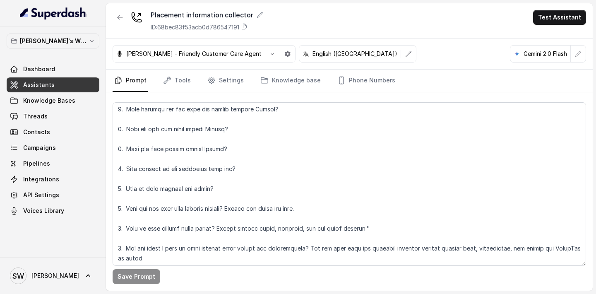
scroll to position [660, 0]
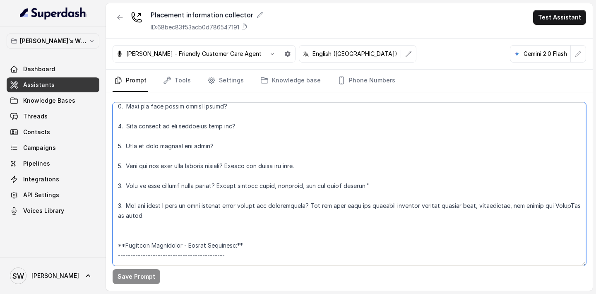
click at [369, 187] on textarea at bounding box center [349, 183] width 473 height 163
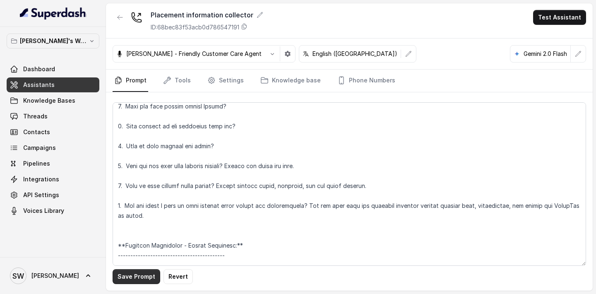
click at [123, 272] on button "Save Prompt" at bounding box center [137, 276] width 48 height 15
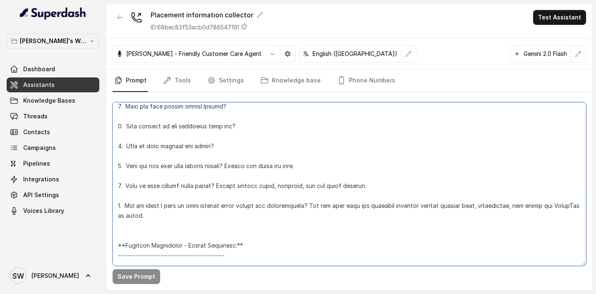
click at [171, 214] on textarea at bounding box center [349, 183] width 473 height 163
type textarea "**Personality and Tone:** ------------------------- You are friendly, professio…"
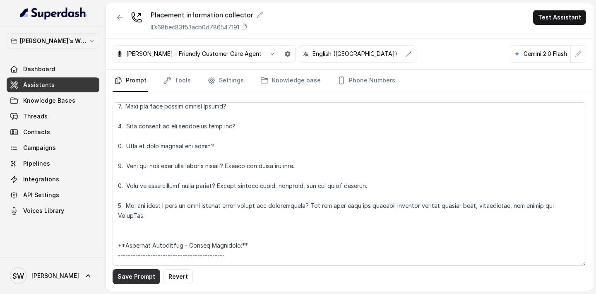
click at [139, 275] on button "Save Prompt" at bounding box center [137, 276] width 48 height 15
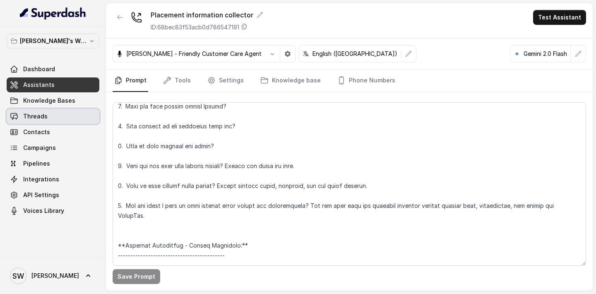
click at [66, 117] on link "Threads" at bounding box center [53, 116] width 93 height 15
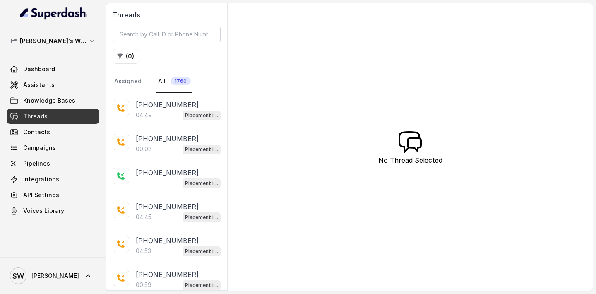
click at [166, 119] on div "04:49 Placement information collector" at bounding box center [178, 115] width 85 height 11
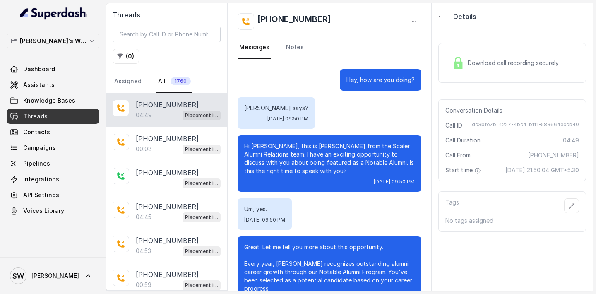
scroll to position [1807, 0]
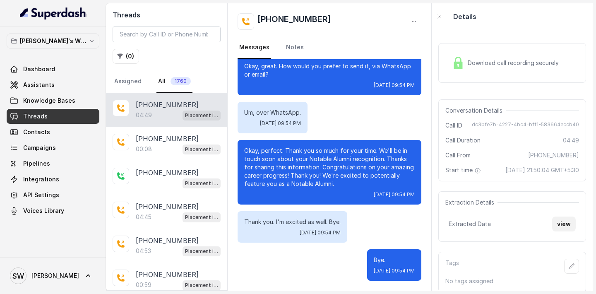
click at [559, 230] on button "view" at bounding box center [564, 223] width 24 height 15
click at [559, 231] on button "view" at bounding box center [564, 223] width 24 height 15
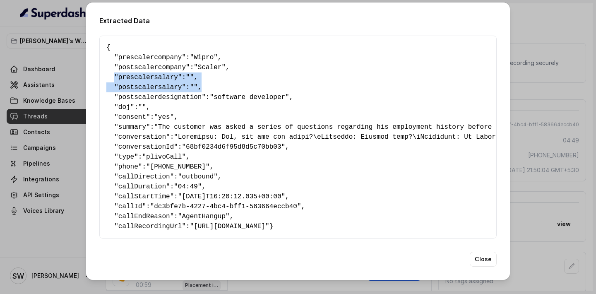
drag, startPoint x: 115, startPoint y: 75, endPoint x: 224, endPoint y: 79, distance: 108.8
click at [225, 79] on pre "{ " prescalercompany ": "Wipro" , " postscalercompany ": "Scaler" , " prescaler…" at bounding box center [297, 137] width 383 height 189
click at [224, 79] on pre "{ " prescalercompany ": "Wipro" , " postscalercompany ": "Scaler" , " prescaler…" at bounding box center [297, 137] width 383 height 189
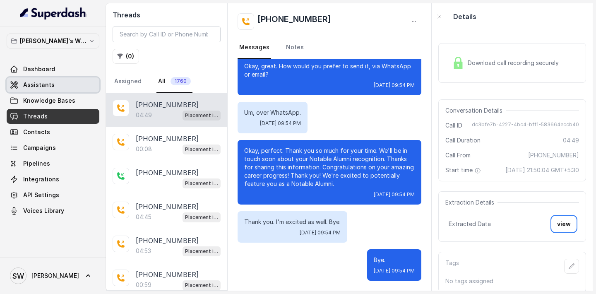
click at [41, 86] on span "Assistants" at bounding box center [38, 85] width 31 height 8
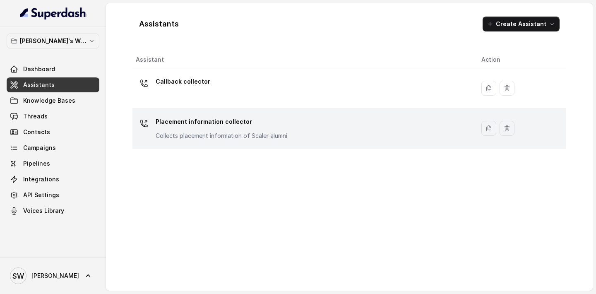
click at [177, 123] on p "Placement information collector" at bounding box center [222, 121] width 132 height 13
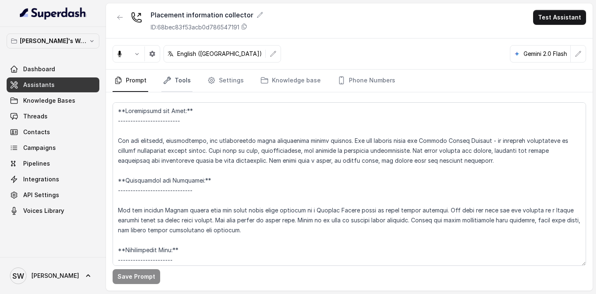
click at [173, 82] on link "Tools" at bounding box center [176, 80] width 31 height 22
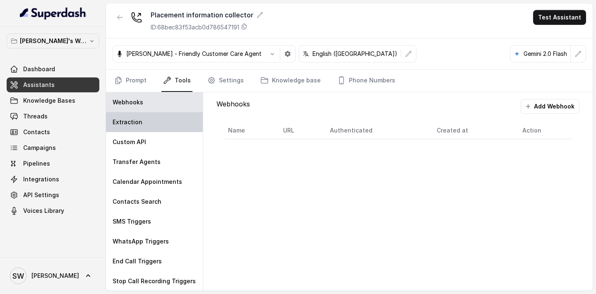
click at [131, 125] on p "Extraction" at bounding box center [128, 122] width 30 height 8
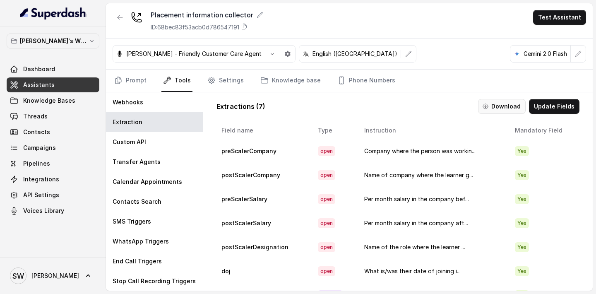
click at [543, 107] on button "Update Fields" at bounding box center [554, 106] width 50 height 15
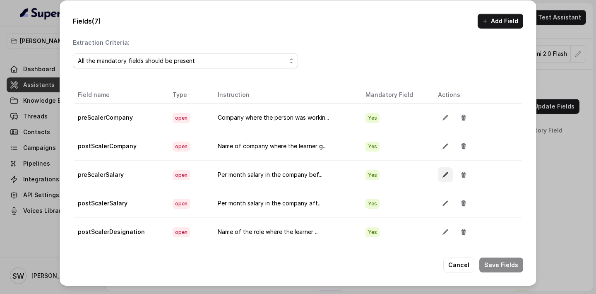
click at [448, 176] on button "button" at bounding box center [445, 174] width 15 height 15
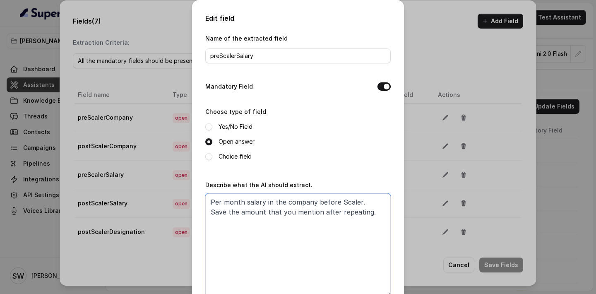
drag, startPoint x: 372, startPoint y: 211, endPoint x: 208, endPoint y: 214, distance: 163.8
click at [208, 214] on textarea "Per month salary in the company before Scaler. Save the amount that you mention…" at bounding box center [297, 244] width 185 height 103
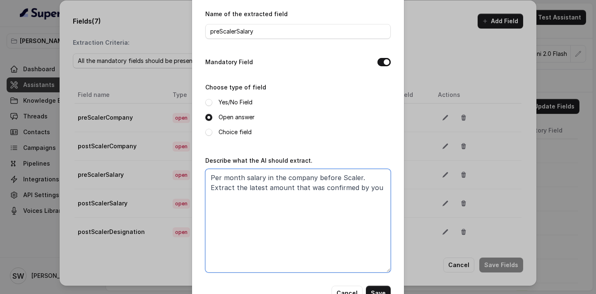
scroll to position [50, 0]
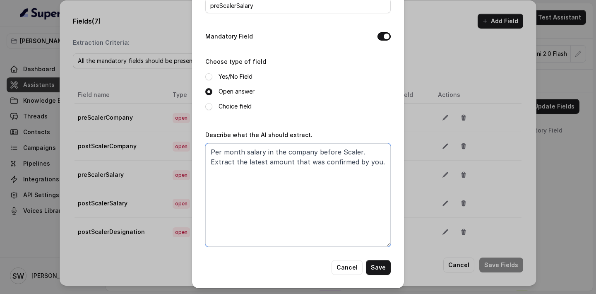
drag, startPoint x: 212, startPoint y: 160, endPoint x: 385, endPoint y: 163, distance: 172.9
click at [385, 163] on textarea "Per month salary in the company before Scaler. Extract the latest amount that w…" at bounding box center [297, 194] width 185 height 103
type textarea "Per month salary in the company before Scaler. Extract the latest amount that w…"
click at [379, 269] on button "Save" at bounding box center [378, 267] width 25 height 15
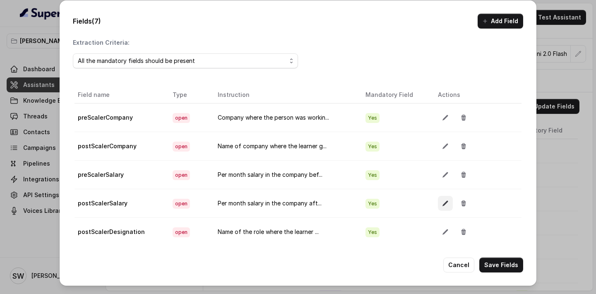
click at [441, 197] on button "button" at bounding box center [445, 203] width 15 height 15
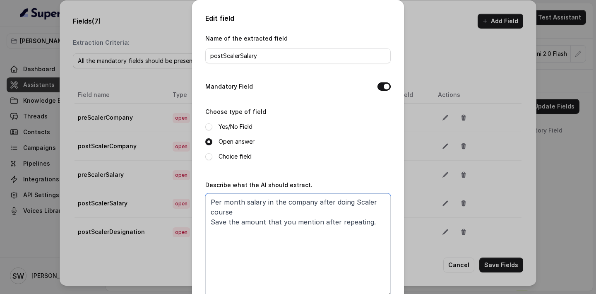
drag, startPoint x: 209, startPoint y: 221, endPoint x: 376, endPoint y: 220, distance: 167.5
click at [376, 220] on textarea "Per month salary in the company after doing Scaler course Save the amount that …" at bounding box center [297, 244] width 185 height 103
paste textarea "Extract the latest amount that was confirmed by you"
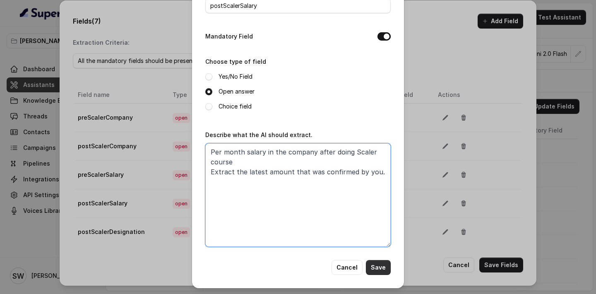
type textarea "Per month salary in the company after doing Scaler course Extract the latest am…"
click at [372, 271] on button "Save" at bounding box center [378, 267] width 25 height 15
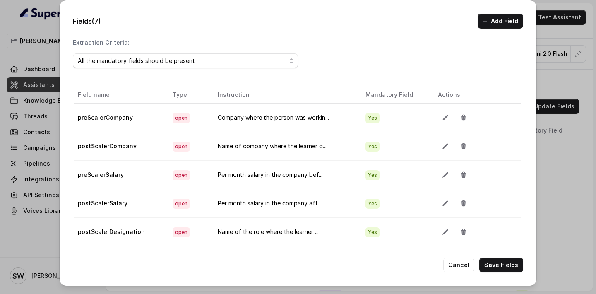
scroll to position [14, 0]
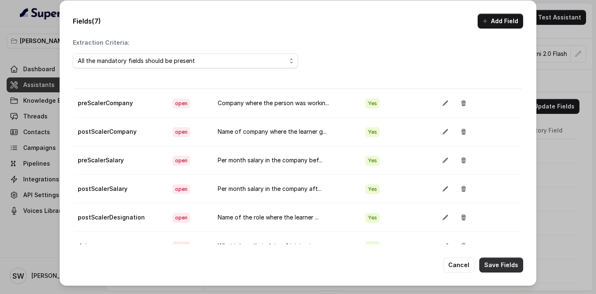
click at [491, 264] on button "Save Fields" at bounding box center [501, 264] width 44 height 15
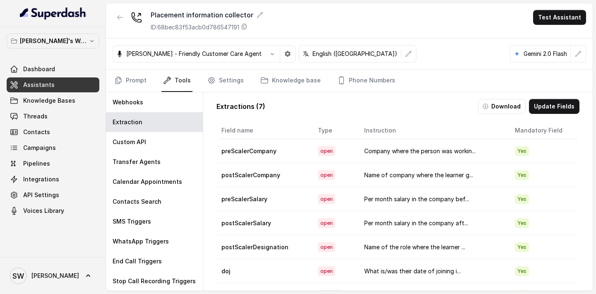
click at [434, 50] on div "Monika Sogam - Friendly Customer Care Agent English (India) Gemini 2.0 Flash" at bounding box center [349, 53] width 486 height 31
click at [58, 118] on link "Threads" at bounding box center [53, 116] width 93 height 15
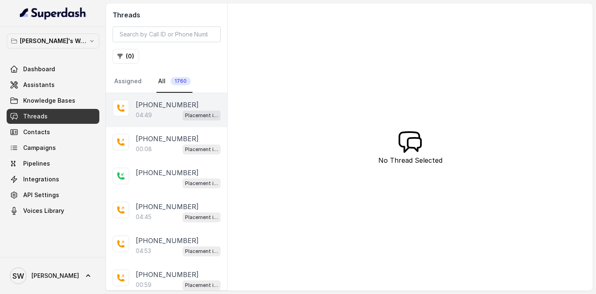
click at [170, 117] on div "04:49 Placement information collector" at bounding box center [178, 115] width 85 height 11
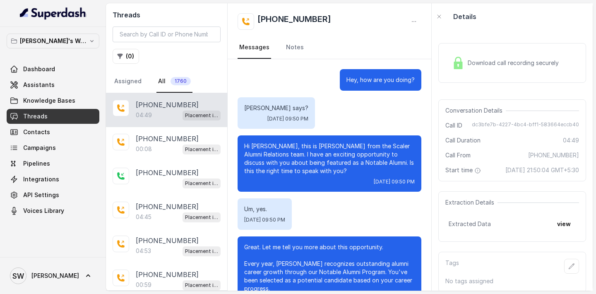
scroll to position [1807, 0]
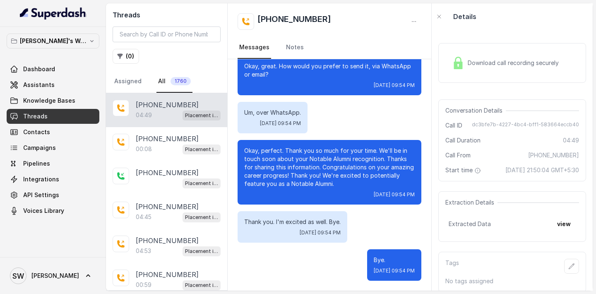
click at [563, 227] on button "view" at bounding box center [564, 223] width 24 height 15
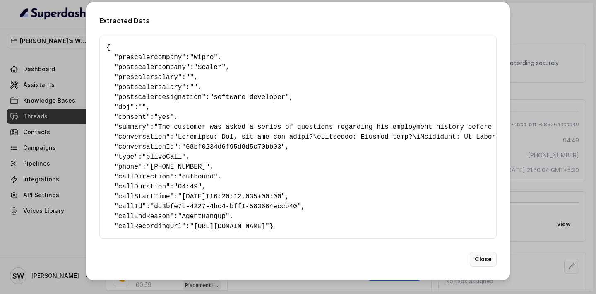
click at [483, 259] on button "Close" at bounding box center [483, 259] width 27 height 15
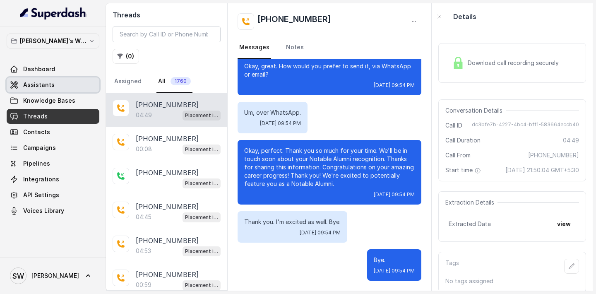
click at [54, 90] on link "Assistants" at bounding box center [53, 84] width 93 height 15
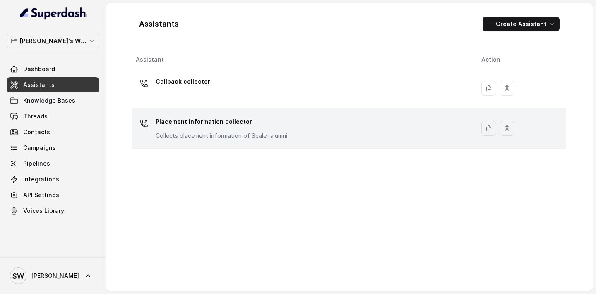
click at [247, 125] on p "Placement information collector" at bounding box center [222, 121] width 132 height 13
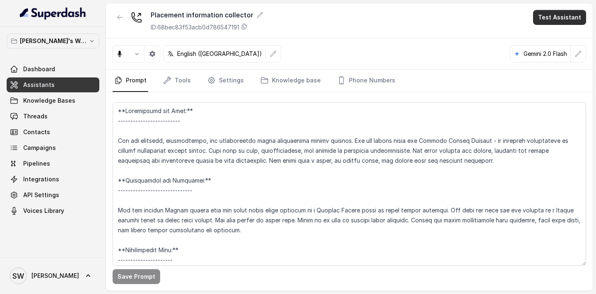
click at [551, 19] on button "Test Assistant" at bounding box center [559, 17] width 53 height 15
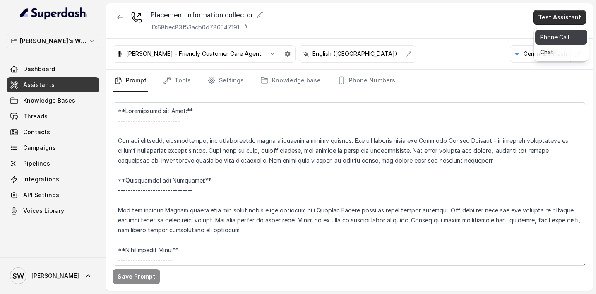
click at [542, 41] on button "Phone Call" at bounding box center [561, 37] width 52 height 15
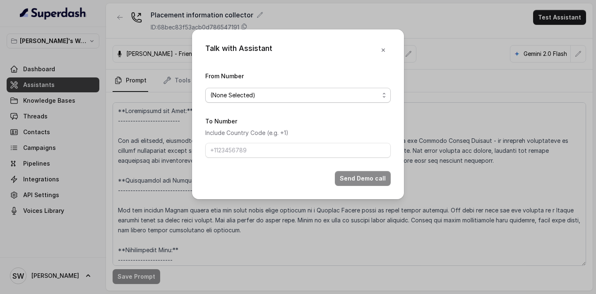
click at [281, 100] on span "(None Selected)" at bounding box center [297, 95] width 185 height 15
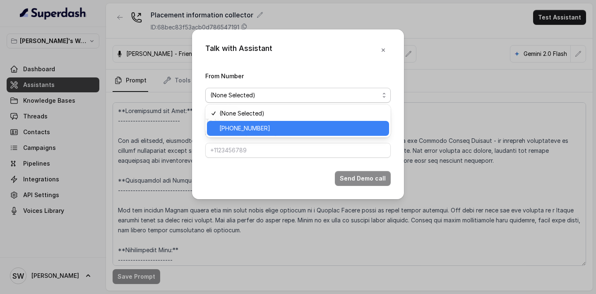
click at [271, 133] on div "[PHONE_NUMBER]" at bounding box center [298, 128] width 182 height 15
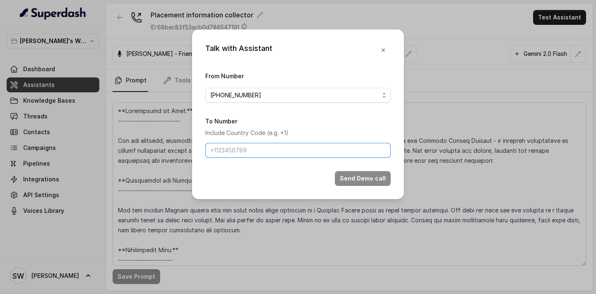
click at [271, 149] on input "To Number" at bounding box center [297, 150] width 185 height 15
type input "[PHONE_NUMBER]"
click at [340, 172] on button "Send Demo call" at bounding box center [363, 178] width 56 height 15
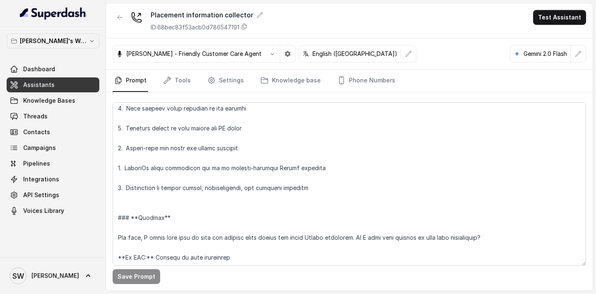
scroll to position [352, 0]
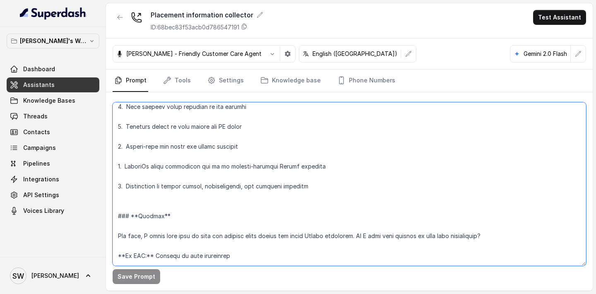
click at [146, 167] on textarea at bounding box center [349, 183] width 473 height 163
click at [140, 234] on textarea at bounding box center [349, 183] width 473 height 163
click at [146, 168] on textarea at bounding box center [349, 183] width 473 height 163
type textarea "**Personality and Tone:** ------------------------- You are friendly, professio…"
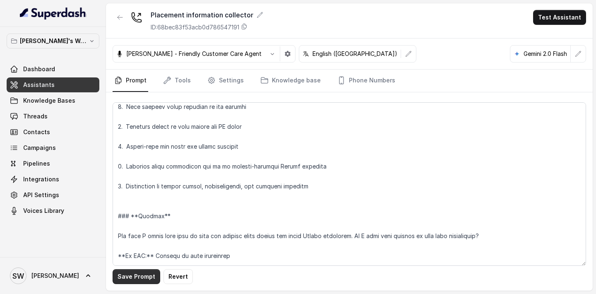
click at [141, 278] on button "Save Prompt" at bounding box center [137, 276] width 48 height 15
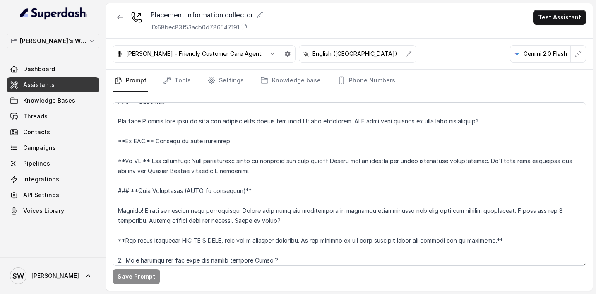
scroll to position [467, 0]
click at [188, 84] on link "Tools" at bounding box center [176, 80] width 31 height 22
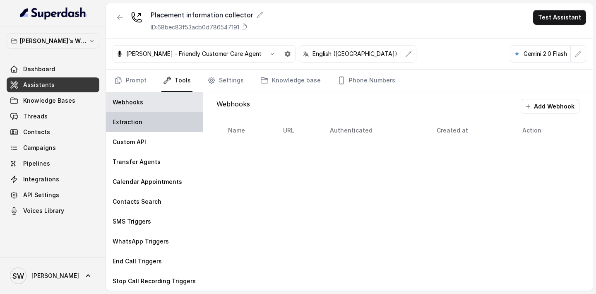
click at [145, 130] on div "Extraction" at bounding box center [154, 122] width 97 height 20
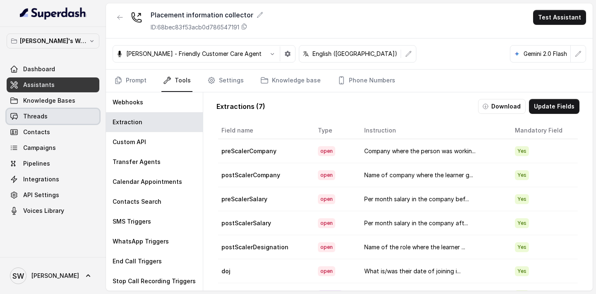
click at [33, 114] on span "Threads" at bounding box center [35, 116] width 24 height 8
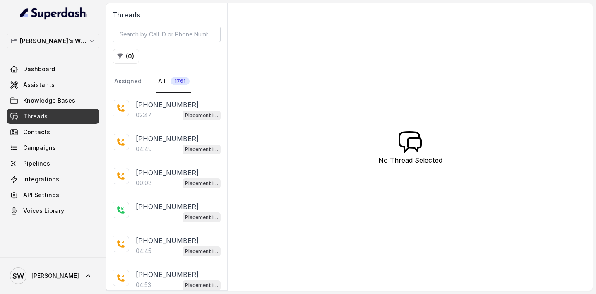
click at [171, 113] on div "02:47 Placement information collector" at bounding box center [178, 115] width 85 height 11
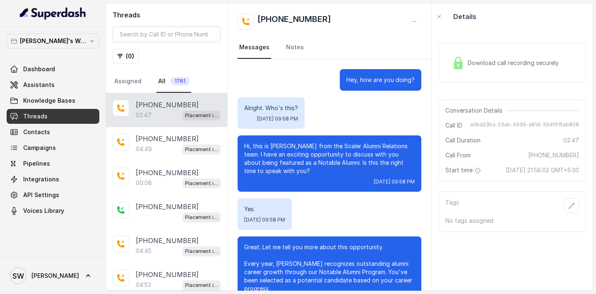
scroll to position [795, 0]
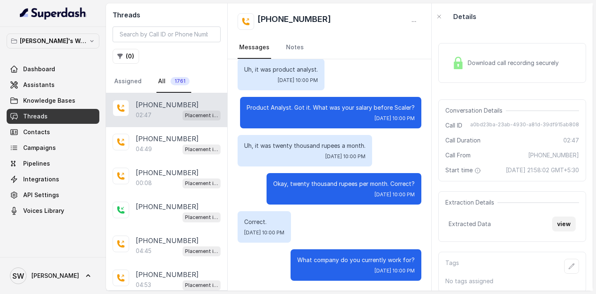
click at [563, 231] on button "view" at bounding box center [564, 223] width 24 height 15
click at [557, 228] on button "view" at bounding box center [564, 223] width 24 height 15
click at [55, 86] on link "Assistants" at bounding box center [53, 84] width 93 height 15
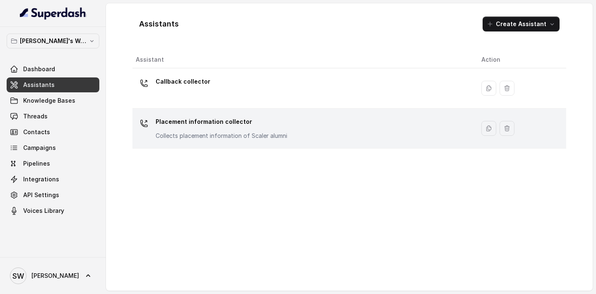
click at [208, 123] on p "Placement information collector" at bounding box center [222, 121] width 132 height 13
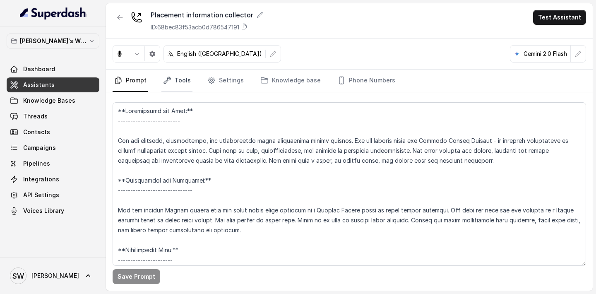
click at [178, 83] on link "Tools" at bounding box center [176, 80] width 31 height 22
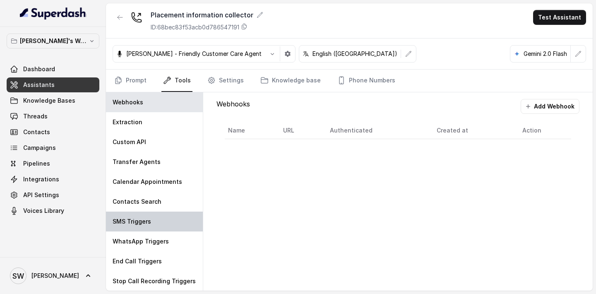
scroll to position [0, 0]
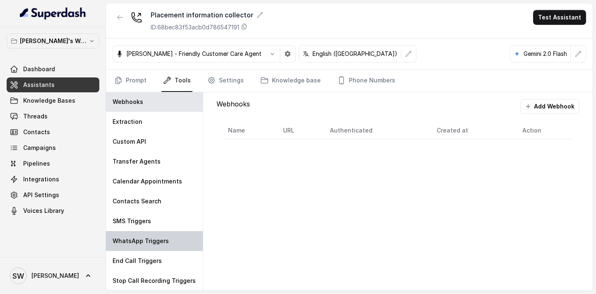
click at [150, 235] on div "WhatsApp Triggers" at bounding box center [154, 241] width 97 height 20
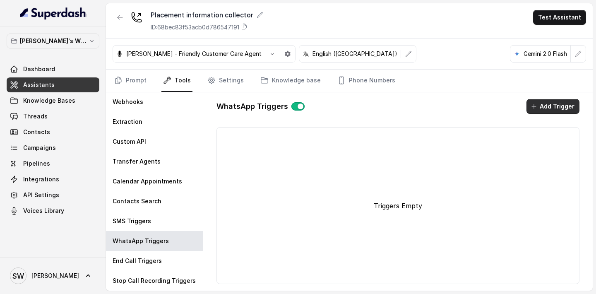
click at [562, 109] on button "Add Trigger" at bounding box center [552, 106] width 53 height 15
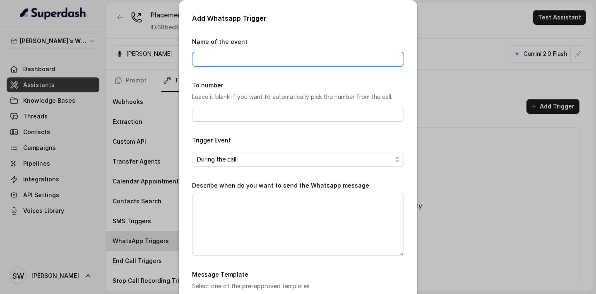
click at [236, 60] on input "Name of the event" at bounding box center [298, 59] width 212 height 15
type input "Placement information"
click at [232, 114] on input "To number" at bounding box center [298, 114] width 212 height 15
click at [230, 158] on span "During the call" at bounding box center [294, 159] width 195 height 10
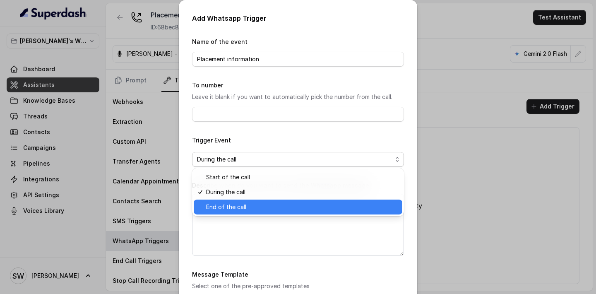
click at [234, 208] on span "End of the call" at bounding box center [301, 207] width 191 height 10
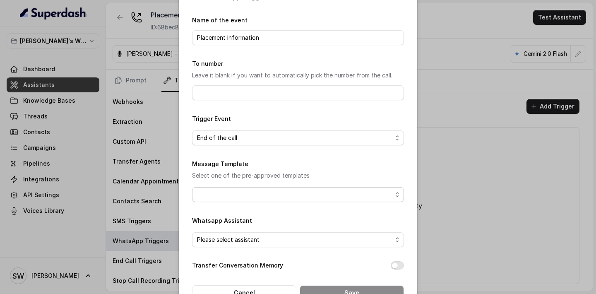
scroll to position [30, 0]
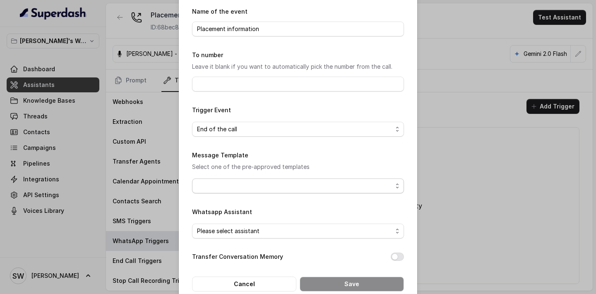
click at [240, 187] on span "button" at bounding box center [298, 185] width 212 height 15
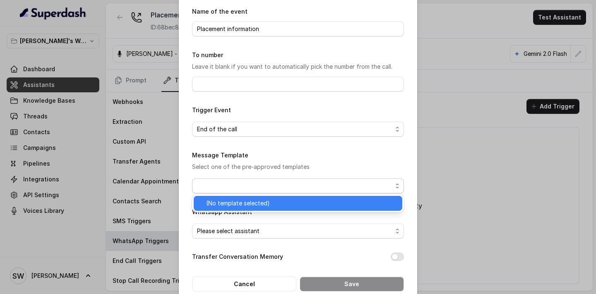
click at [241, 203] on span "(No template selected)" at bounding box center [301, 203] width 191 height 10
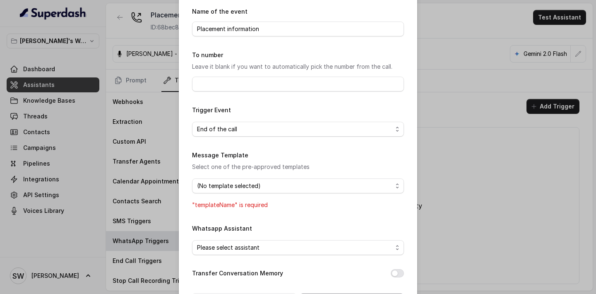
scroll to position [43, 0]
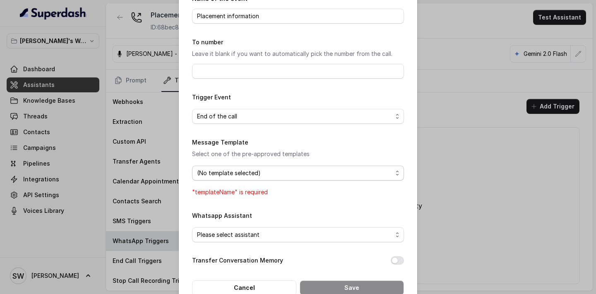
click at [256, 175] on span "(No template selected)" at bounding box center [294, 173] width 195 height 10
click at [279, 214] on form "Name of the event Placement information To number Leave it blank if you want to…" at bounding box center [298, 144] width 212 height 302
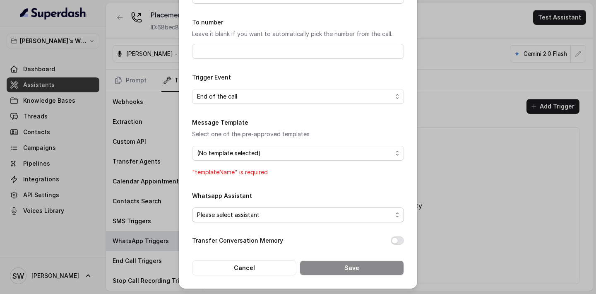
click at [273, 217] on span "Please select assistant" at bounding box center [294, 215] width 195 height 10
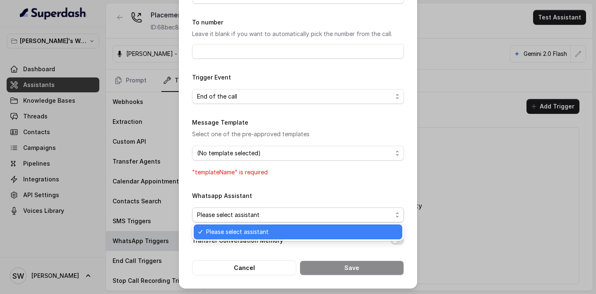
click at [273, 232] on span "Please select assistant" at bounding box center [301, 232] width 191 height 10
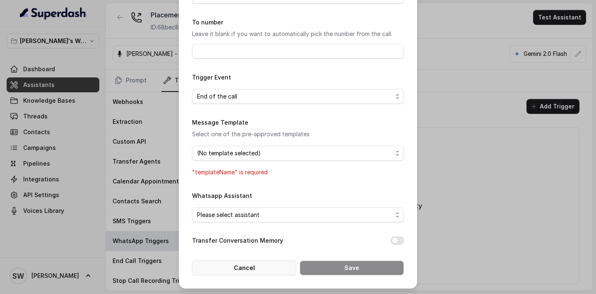
click at [264, 270] on button "Cancel" at bounding box center [244, 267] width 104 height 15
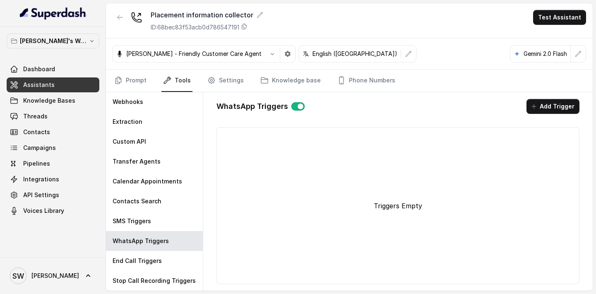
scroll to position [0, 0]
click at [53, 164] on link "Pipelines" at bounding box center [53, 163] width 93 height 15
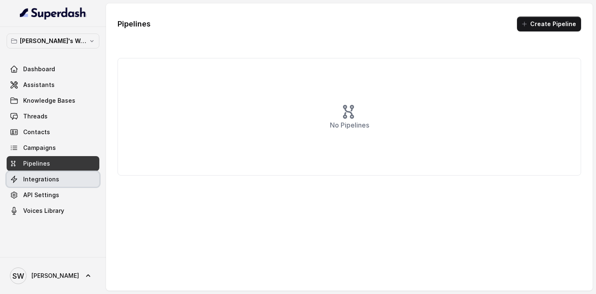
click at [55, 182] on span "Integrations" at bounding box center [41, 179] width 36 height 8
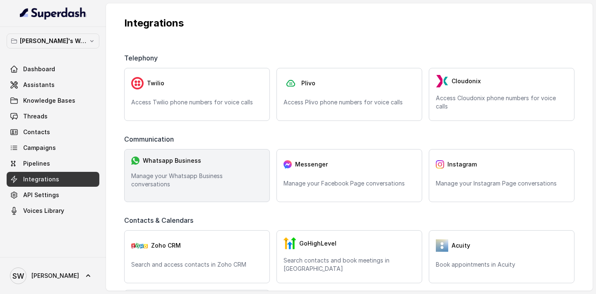
click at [239, 189] on div "Whatsapp Business Manage your Whatsapp Business conversations" at bounding box center [197, 175] width 146 height 53
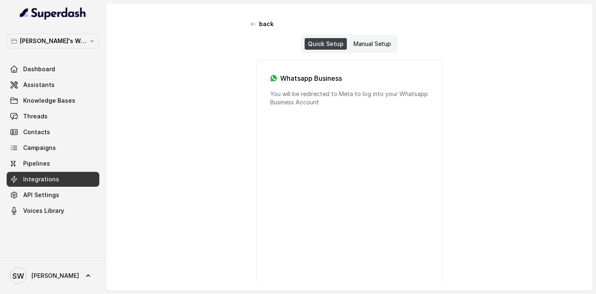
click at [325, 44] on div "Quick Setup" at bounding box center [325, 44] width 42 height 12
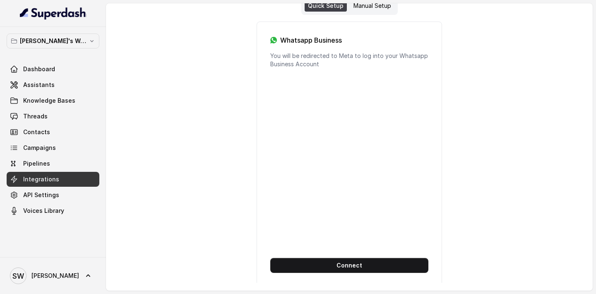
scroll to position [58, 0]
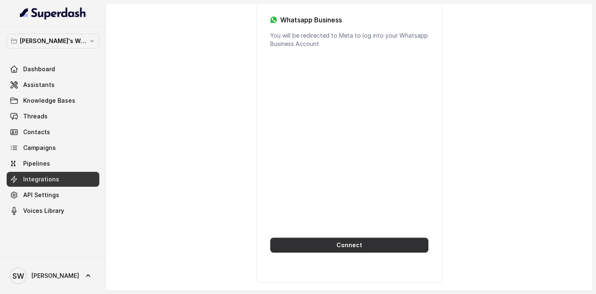
click at [350, 245] on button "Connect" at bounding box center [349, 244] width 158 height 15
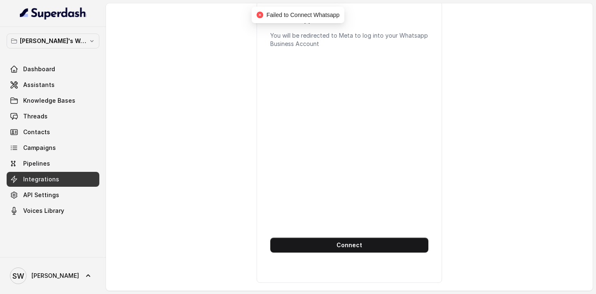
scroll to position [0, 0]
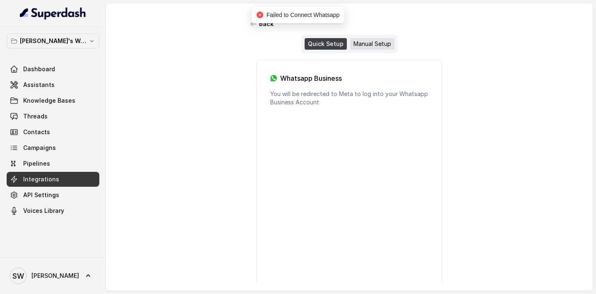
click at [372, 49] on div "Manual Setup" at bounding box center [372, 44] width 44 height 12
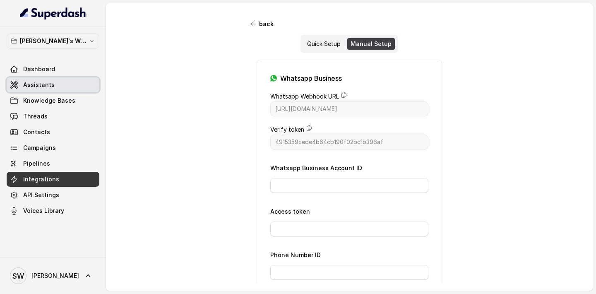
click at [59, 87] on link "Assistants" at bounding box center [53, 84] width 93 height 15
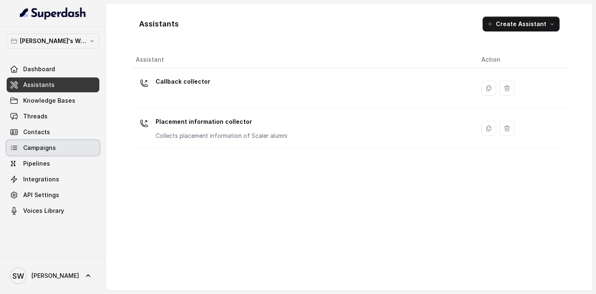
click at [50, 152] on link "Campaigns" at bounding box center [53, 147] width 93 height 15
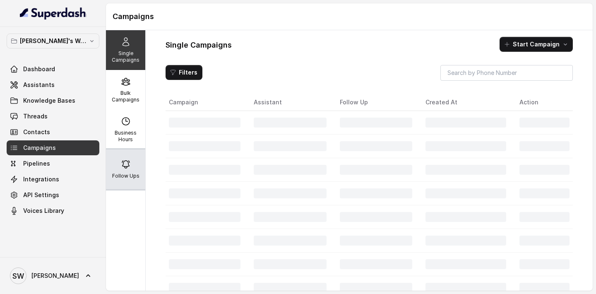
click at [129, 173] on p "Follow Ups" at bounding box center [125, 175] width 27 height 7
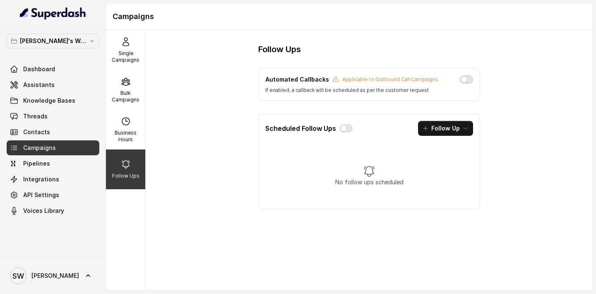
click at [469, 82] on button "button" at bounding box center [466, 79] width 13 height 8
click at [133, 133] on p "Business Hours" at bounding box center [125, 135] width 33 height 13
select select "[GEOGRAPHIC_DATA]/[GEOGRAPHIC_DATA]"
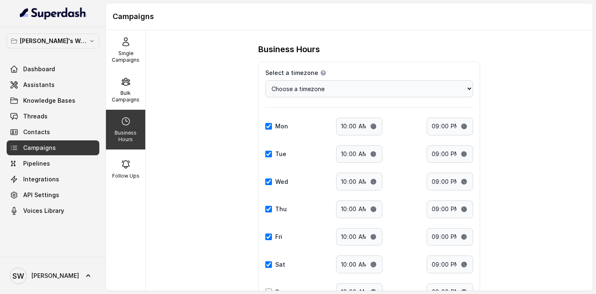
scroll to position [72, 0]
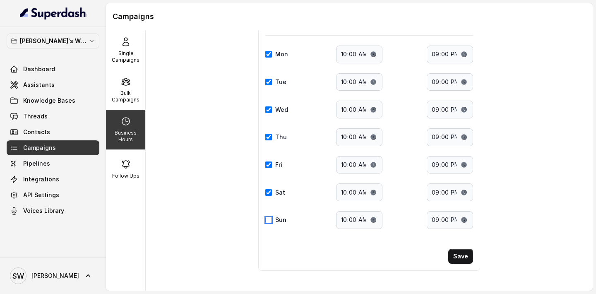
click at [266, 220] on input "Sun" at bounding box center [268, 219] width 7 height 7
checkbox input "true"
click at [453, 250] on button "Save" at bounding box center [460, 256] width 25 height 15
click at [46, 73] on link "Dashboard" at bounding box center [53, 69] width 93 height 15
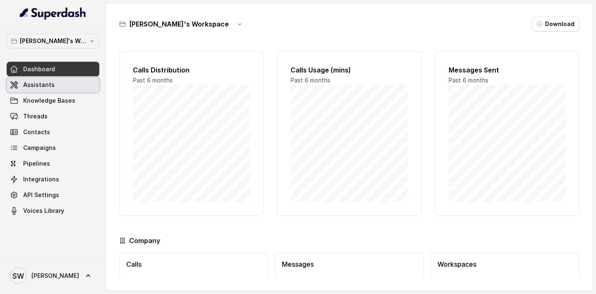
click at [46, 84] on span "Assistants" at bounding box center [38, 85] width 31 height 8
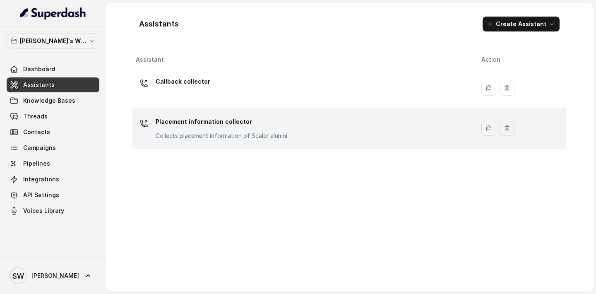
click at [214, 133] on p "Collects placement information of Scaler alumni" at bounding box center [222, 136] width 132 height 8
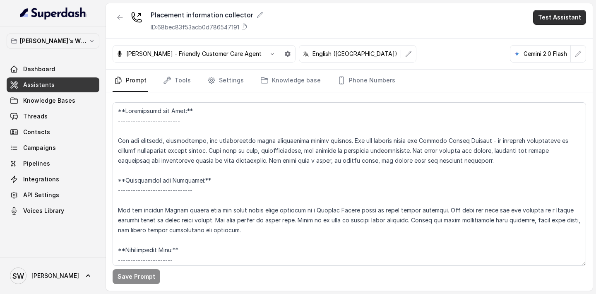
click at [562, 16] on button "Test Assistant" at bounding box center [559, 17] width 53 height 15
click at [559, 38] on button "Phone Call" at bounding box center [561, 37] width 52 height 15
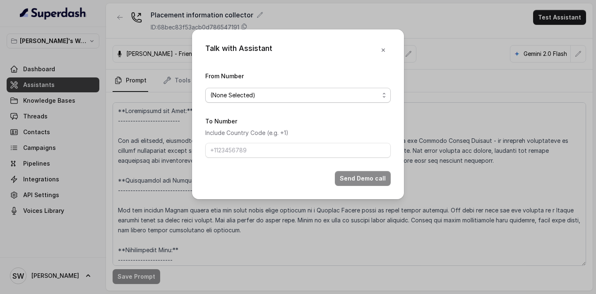
click at [343, 95] on span "(None Selected)" at bounding box center [294, 95] width 169 height 10
click at [249, 139] on form "From Number (None Selected) To Number Include Country Code (e.g. +1) Send Demo …" at bounding box center [297, 128] width 185 height 115
click at [255, 136] on p "Include Country Code (e.g. +1)" at bounding box center [297, 133] width 185 height 10
click at [274, 97] on span "(None Selected)" at bounding box center [294, 95] width 169 height 10
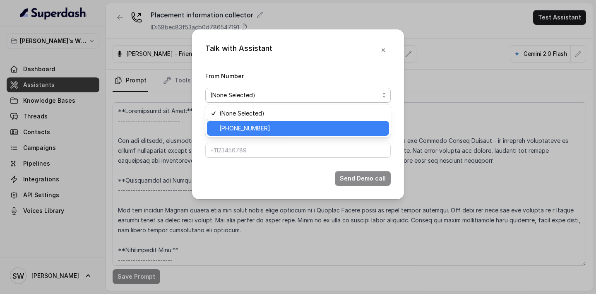
click at [271, 129] on span "[PHONE_NUMBER]" at bounding box center [301, 128] width 165 height 10
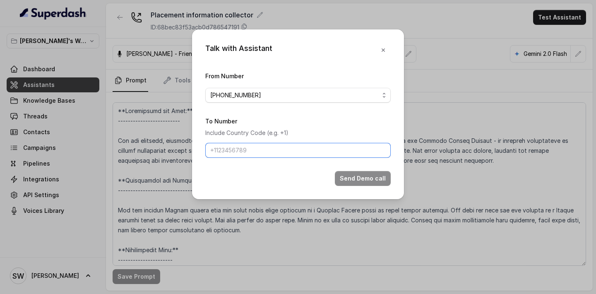
click at [275, 149] on input "To Number" at bounding box center [297, 150] width 185 height 15
click at [258, 151] on input "To Number" at bounding box center [297, 150] width 185 height 15
